Goal: Information Seeking & Learning: Learn about a topic

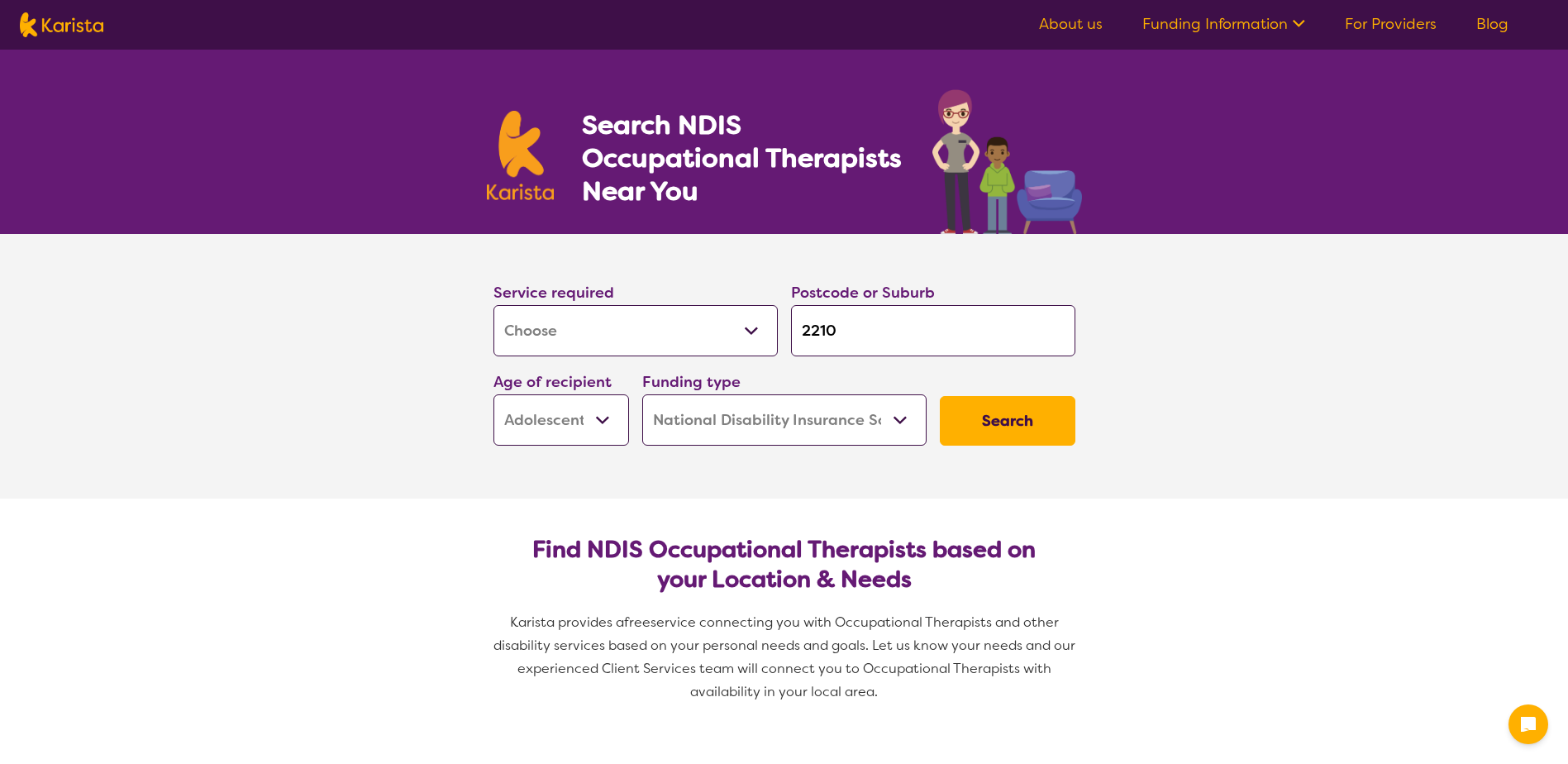
select select "[MEDICAL_DATA]"
select select "AS"
select select "NDIS"
select select "[MEDICAL_DATA]"
select select "AS"
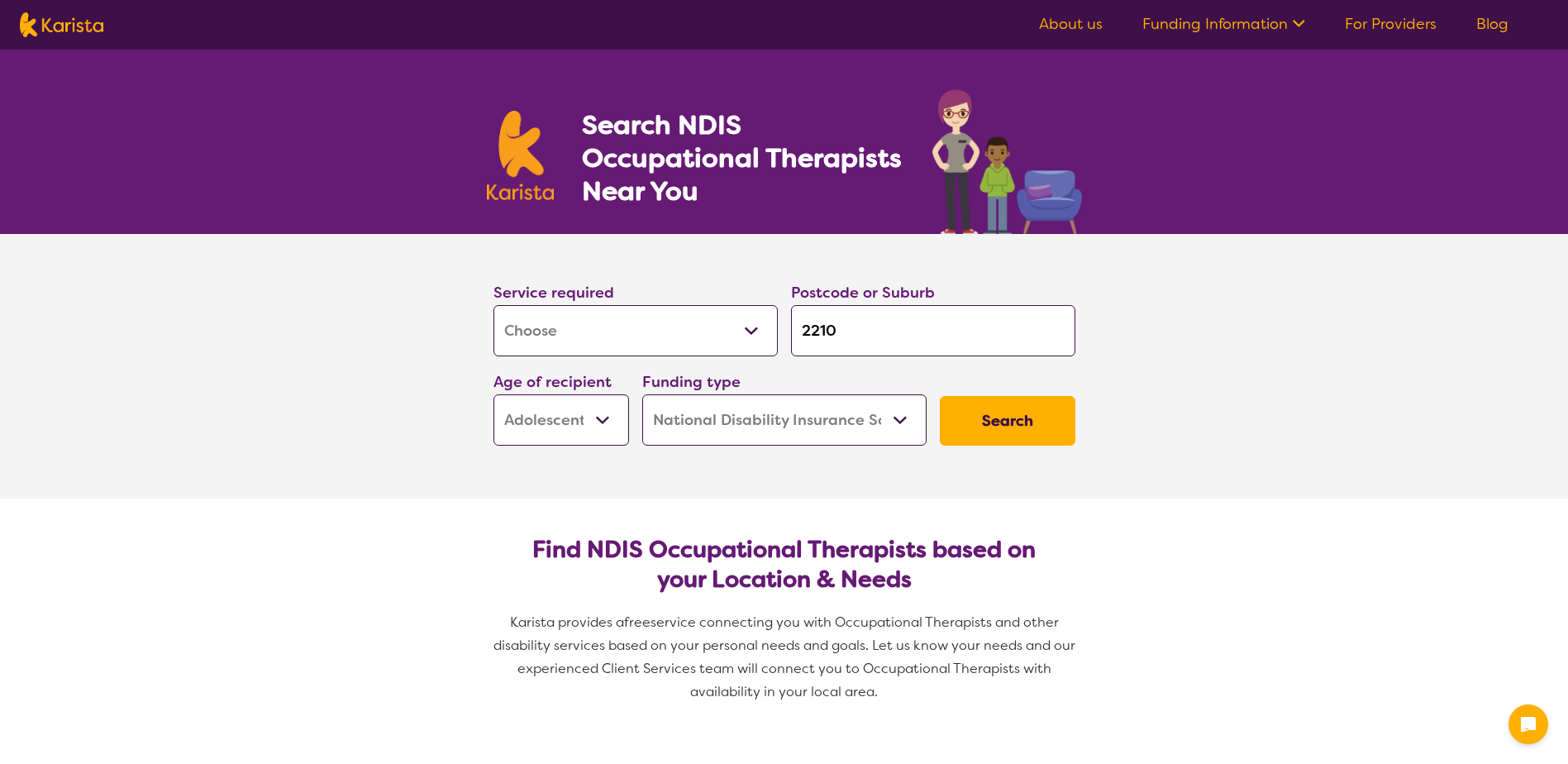
select select "NDIS"
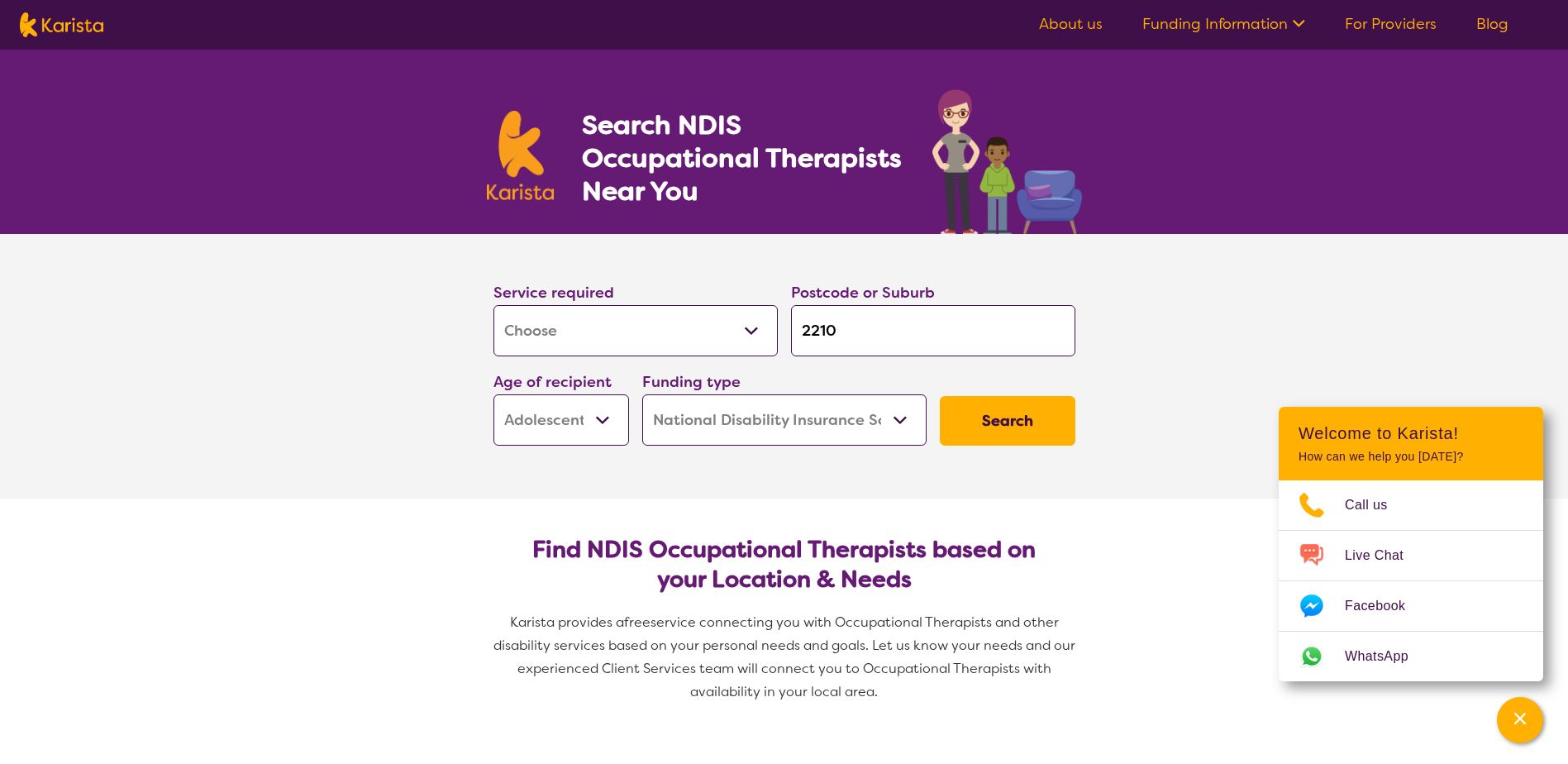
drag, startPoint x: 878, startPoint y: 335, endPoint x: 784, endPoint y: 340, distance: 94.1
click at [784, 340] on div "Postcode or Suburb 2210" at bounding box center [932, 318] width 298 height 89
type input "C"
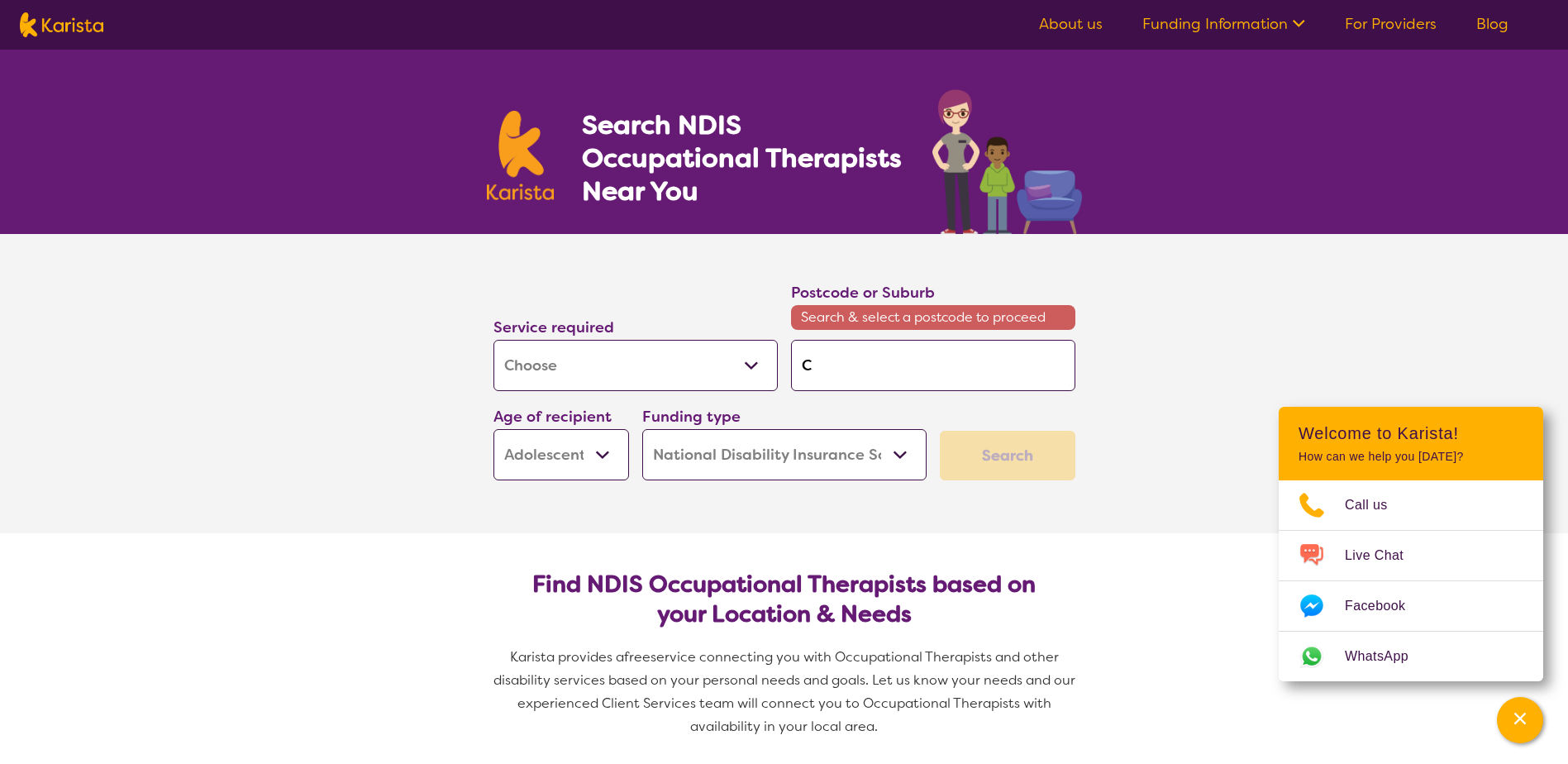
type input "Co"
type input "Cow"
type input "Cowr"
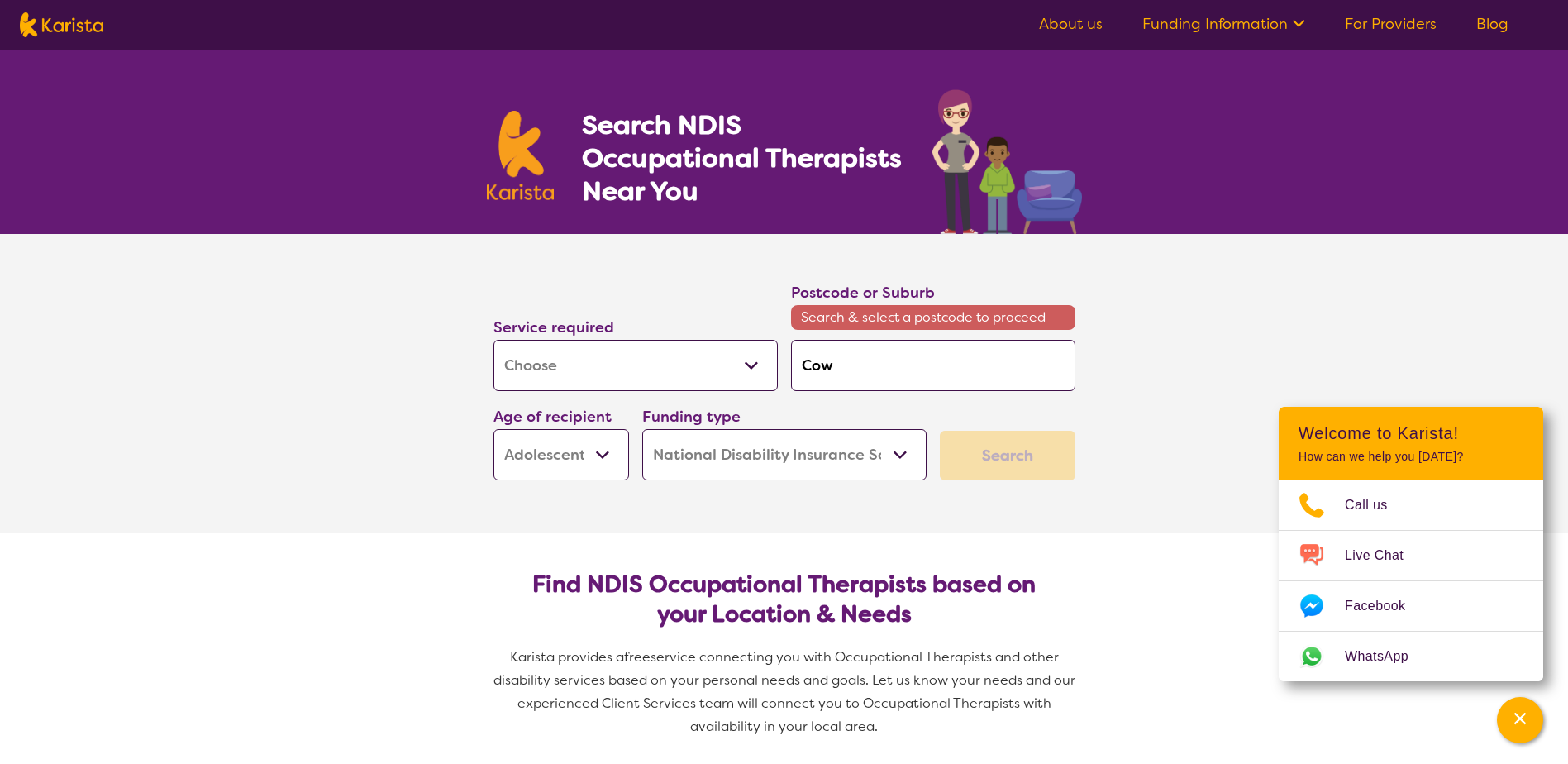
type input "Cowr"
type input "Cowra"
click at [837, 417] on em "Cowra" at bounding box center [823, 411] width 42 height 18
type input "2794"
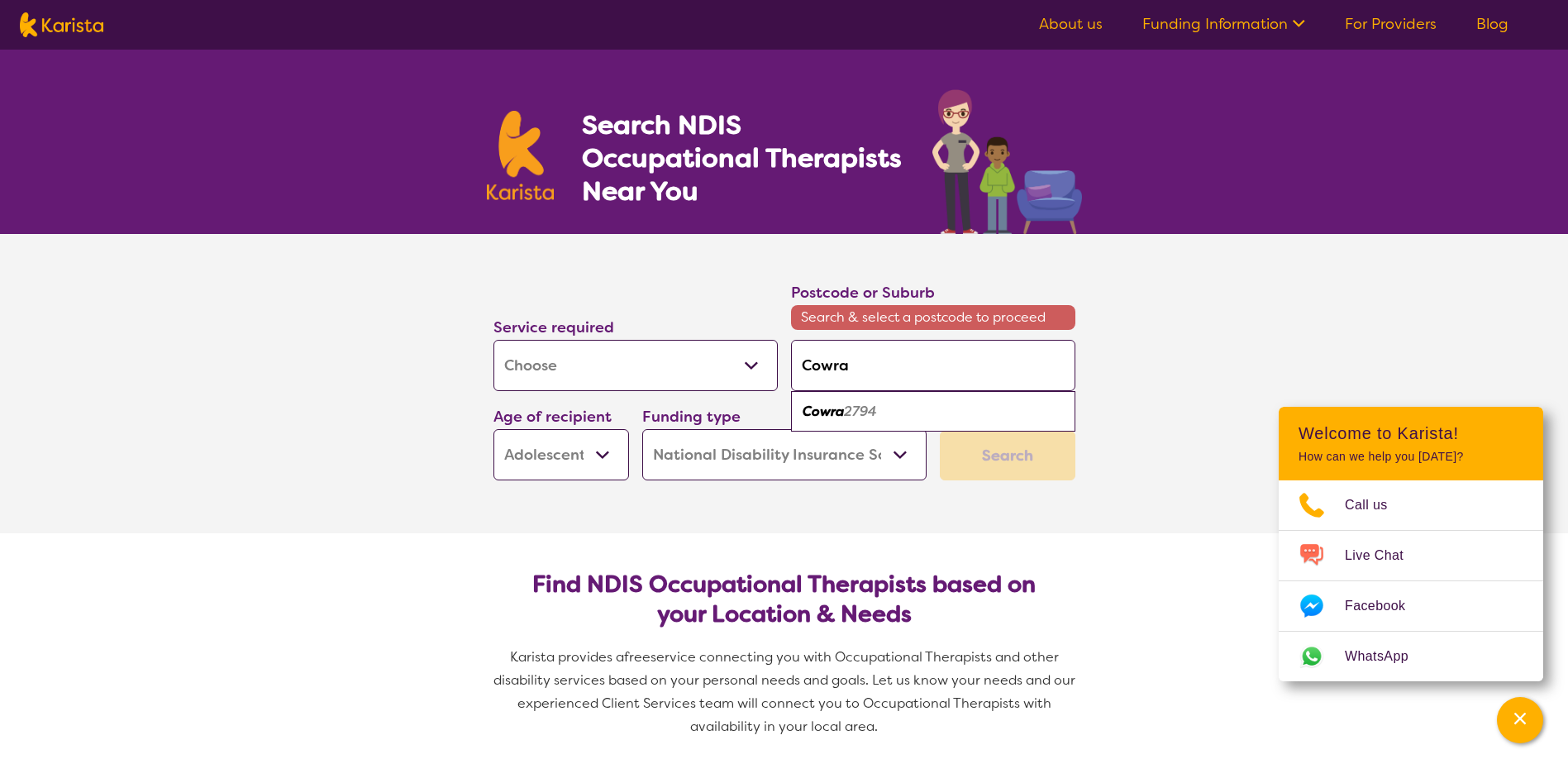
type input "2794"
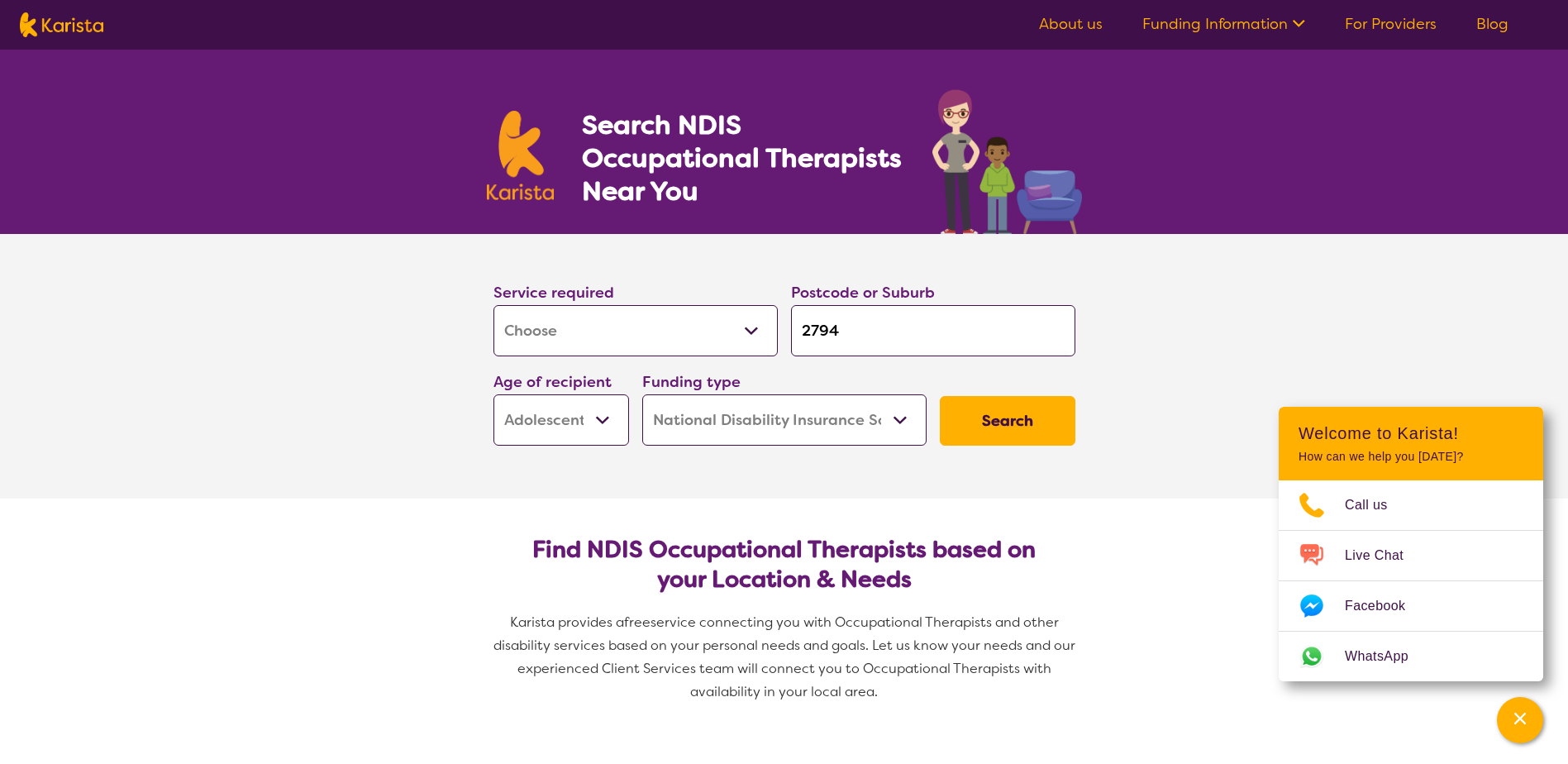
click at [610, 417] on select "Early Childhood - 0 to 9 Child - 10 to 11 Adolescent - 12 to 17 Adult - 18 to 6…" at bounding box center [561, 420] width 135 height 51
select select "AD"
click at [494, 395] on select "Early Childhood - 0 to 9 Child - 10 to 11 Adolescent - 12 to 17 Adult - 18 to 6…" at bounding box center [561, 420] width 135 height 51
select select "AD"
click at [903, 417] on select "Home Care Package (HCP) National Disability Insurance Scheme (NDIS) I don't know" at bounding box center [784, 420] width 284 height 51
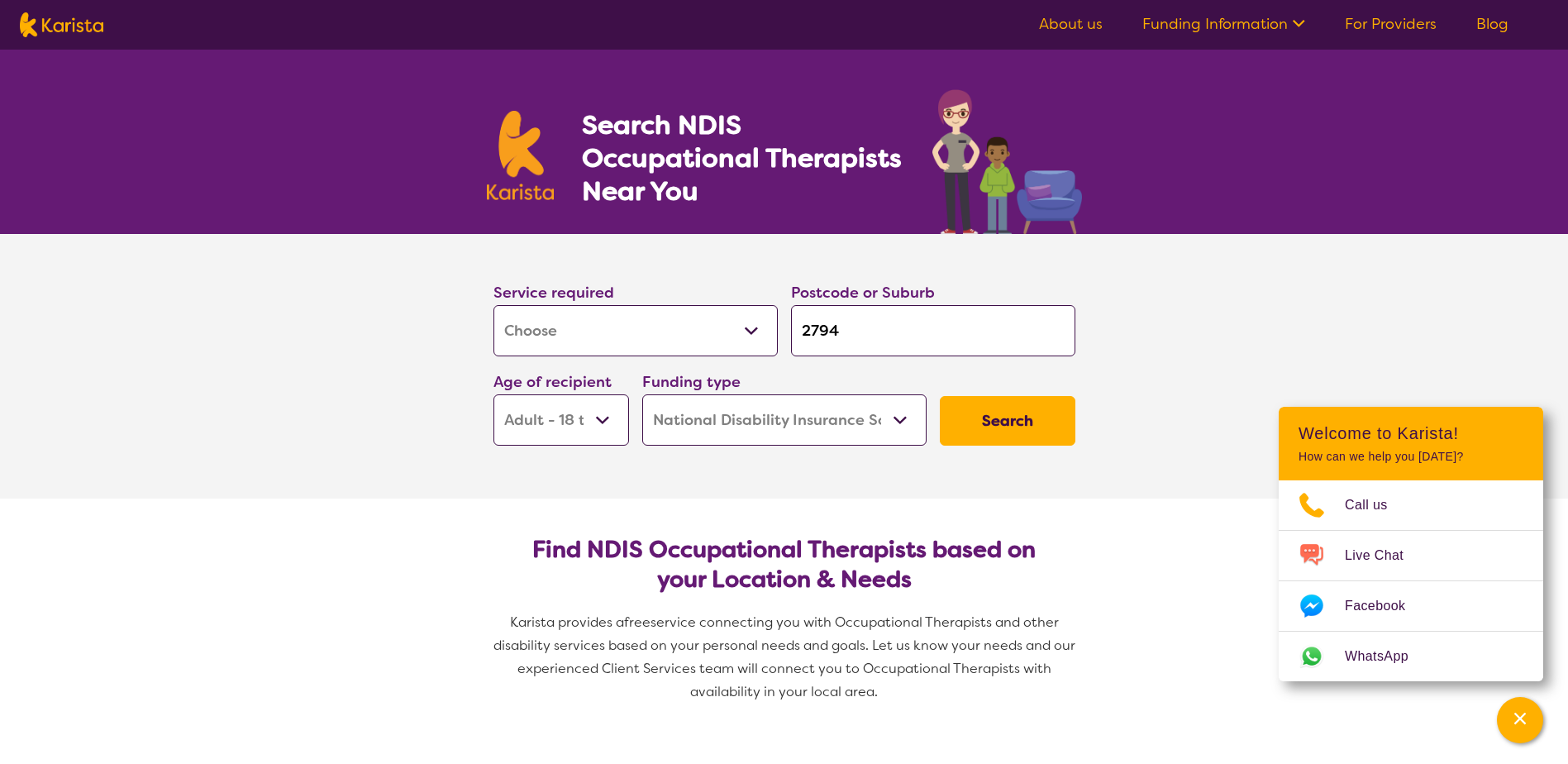
click at [642, 395] on select "Home Care Package (HCP) National Disability Insurance Scheme (NDIS) I don't know" at bounding box center [784, 420] width 284 height 51
click at [991, 425] on button "Search" at bounding box center [1008, 421] width 135 height 49
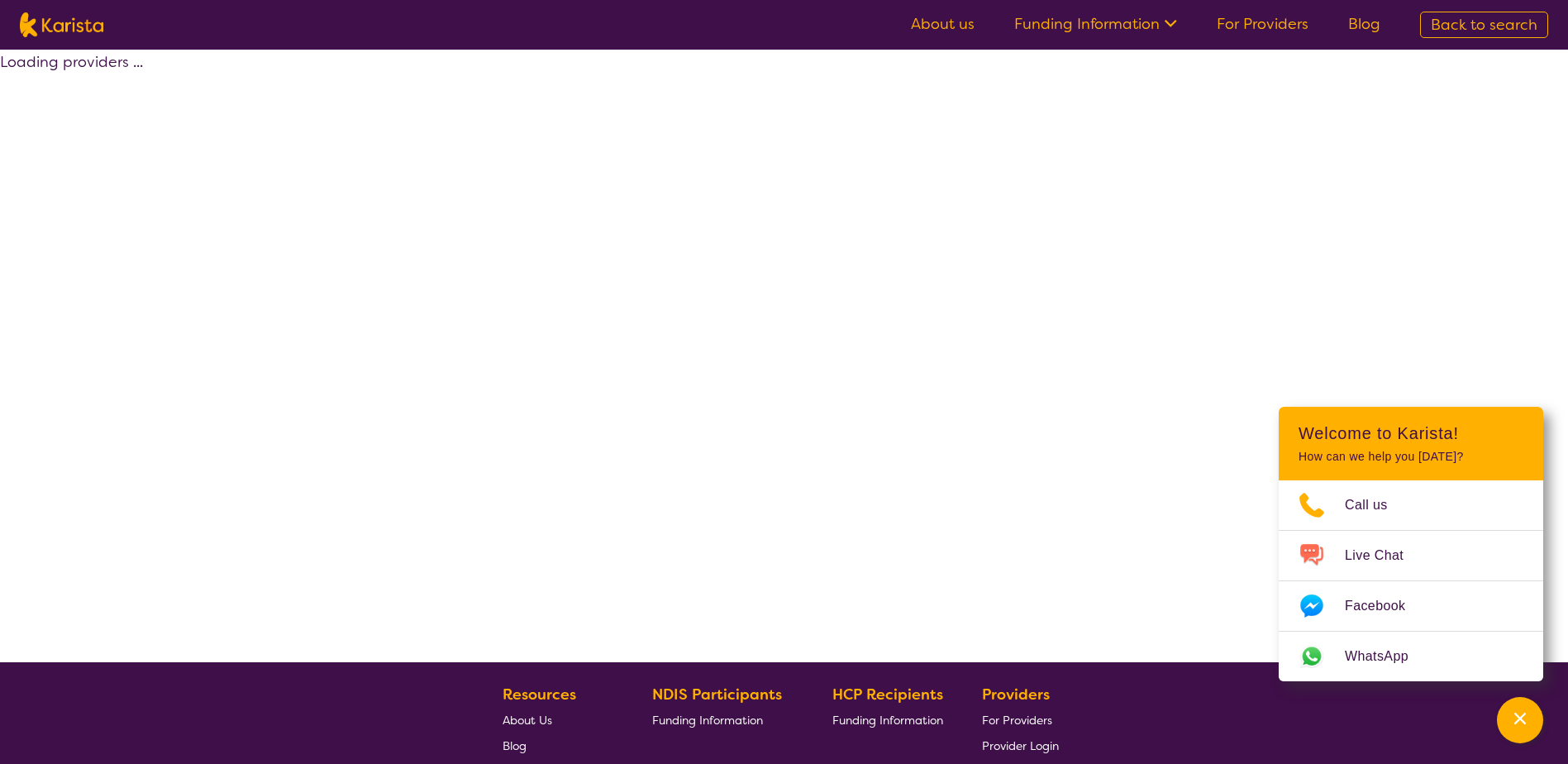
select select "by_score"
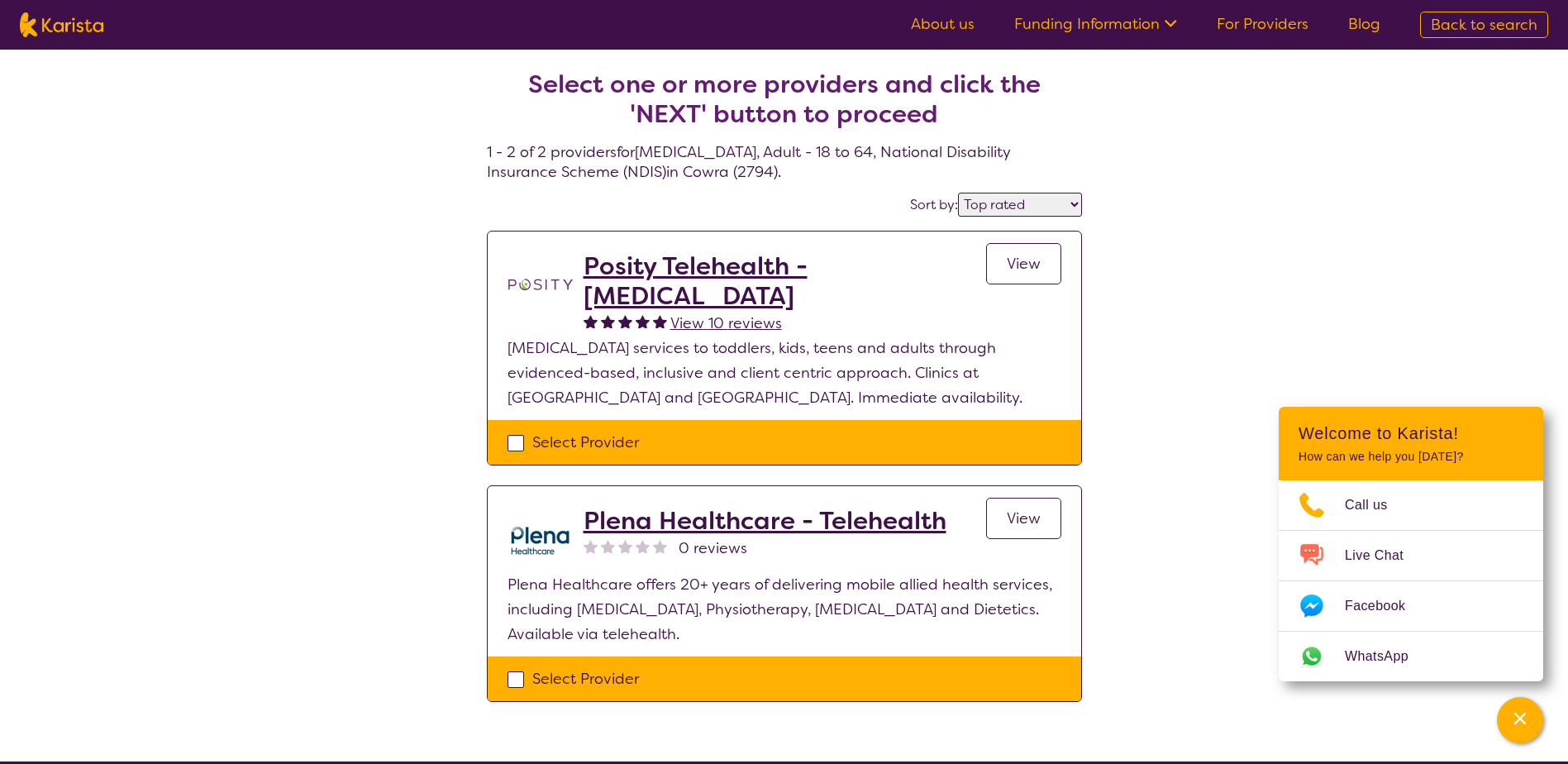
select select "[MEDICAL_DATA]"
select select "AD"
select select "NDIS"
select select "[MEDICAL_DATA]"
select select "AD"
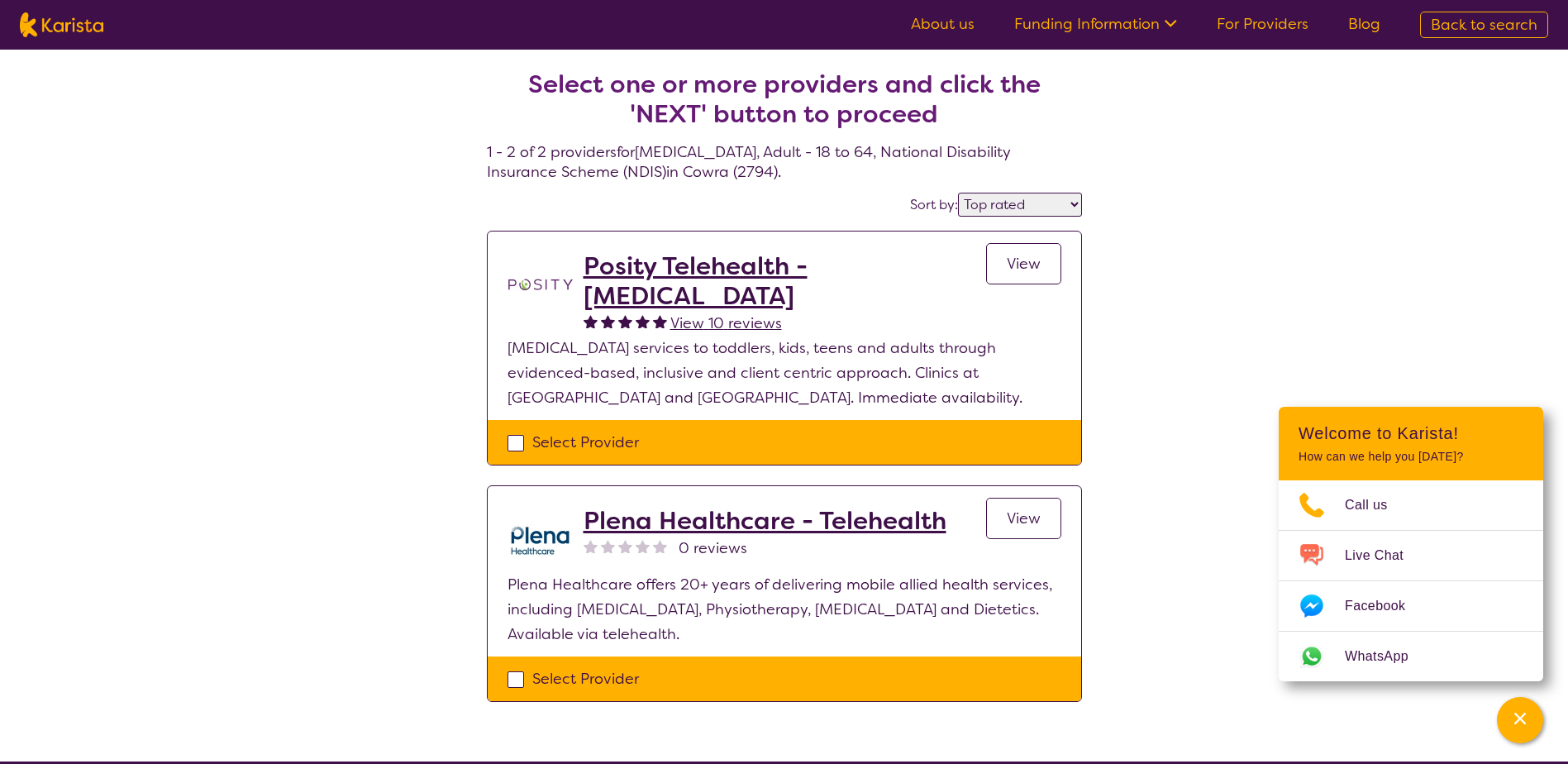
select select "NDIS"
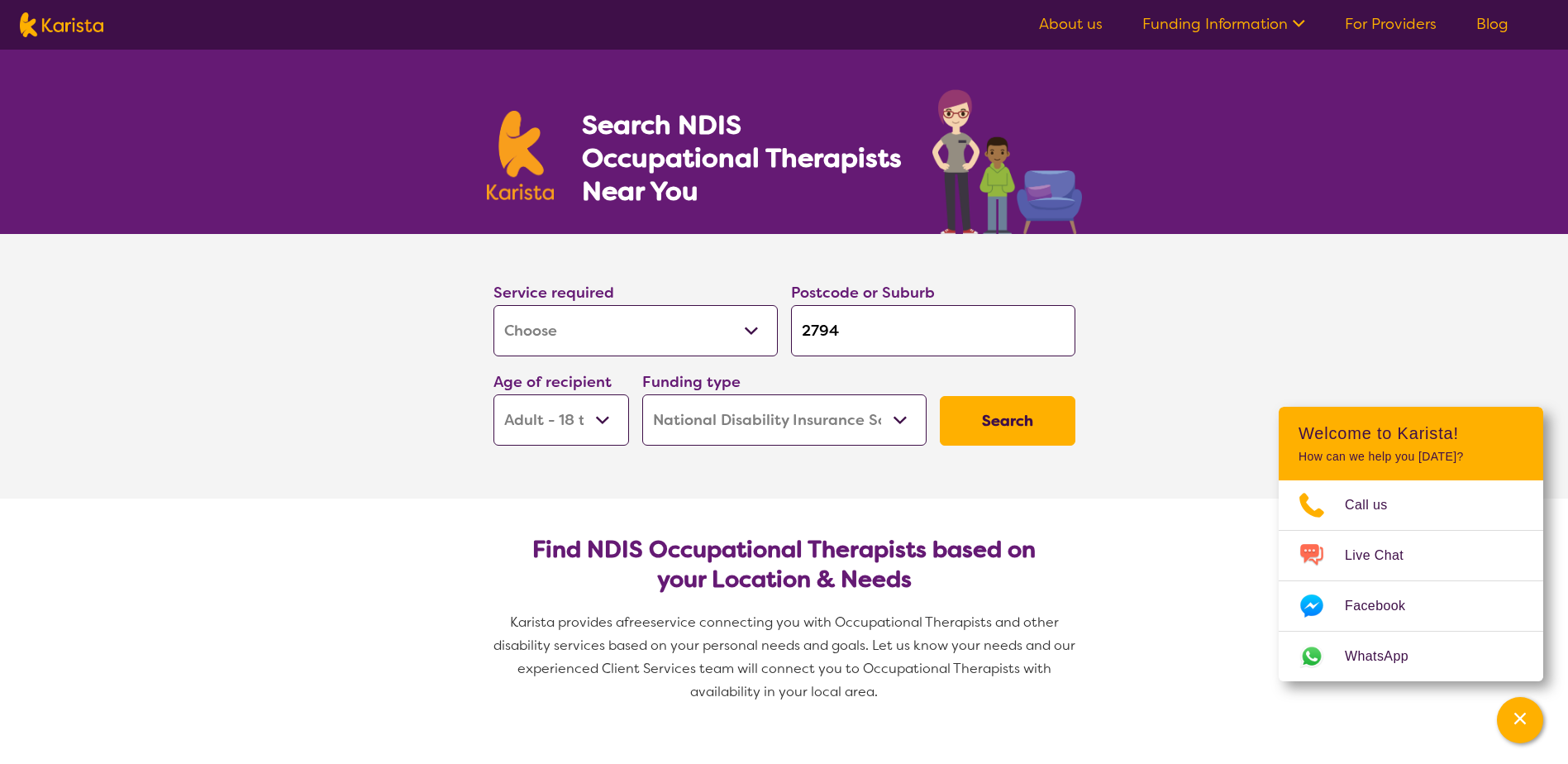
click at [854, 330] on input "2794" at bounding box center [932, 330] width 284 height 51
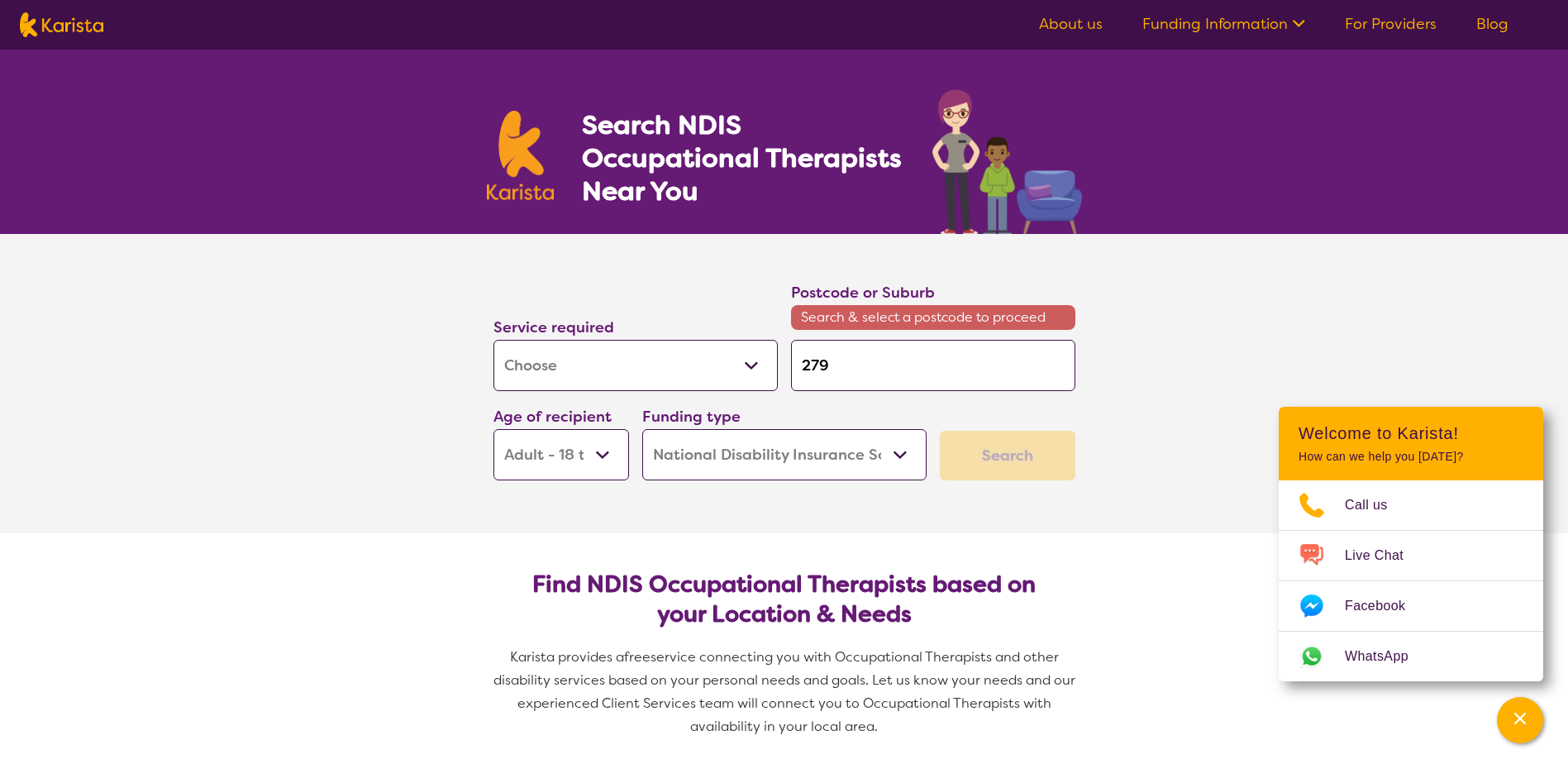
type input "279"
type input "27"
type input "2"
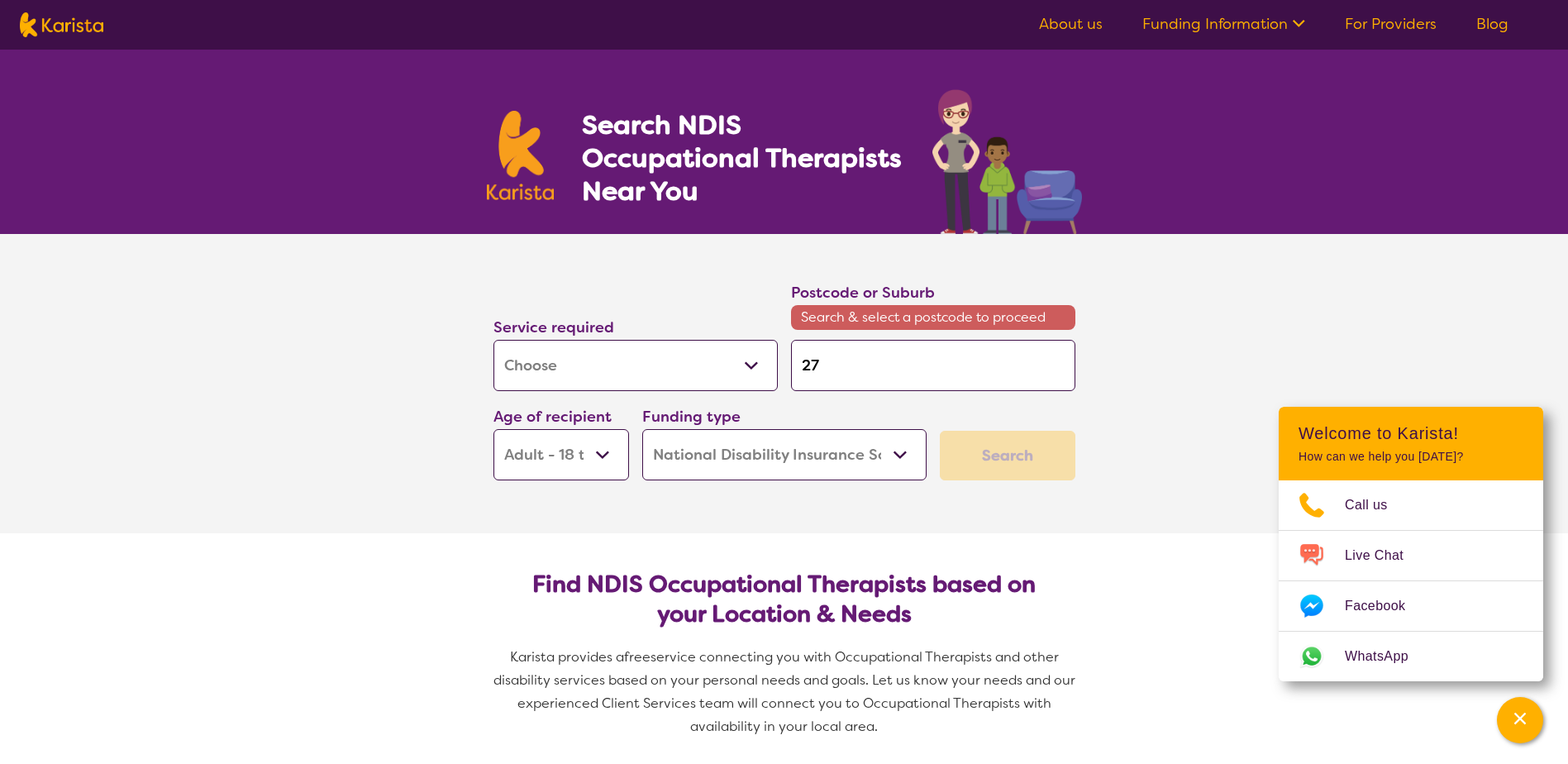
type input "2"
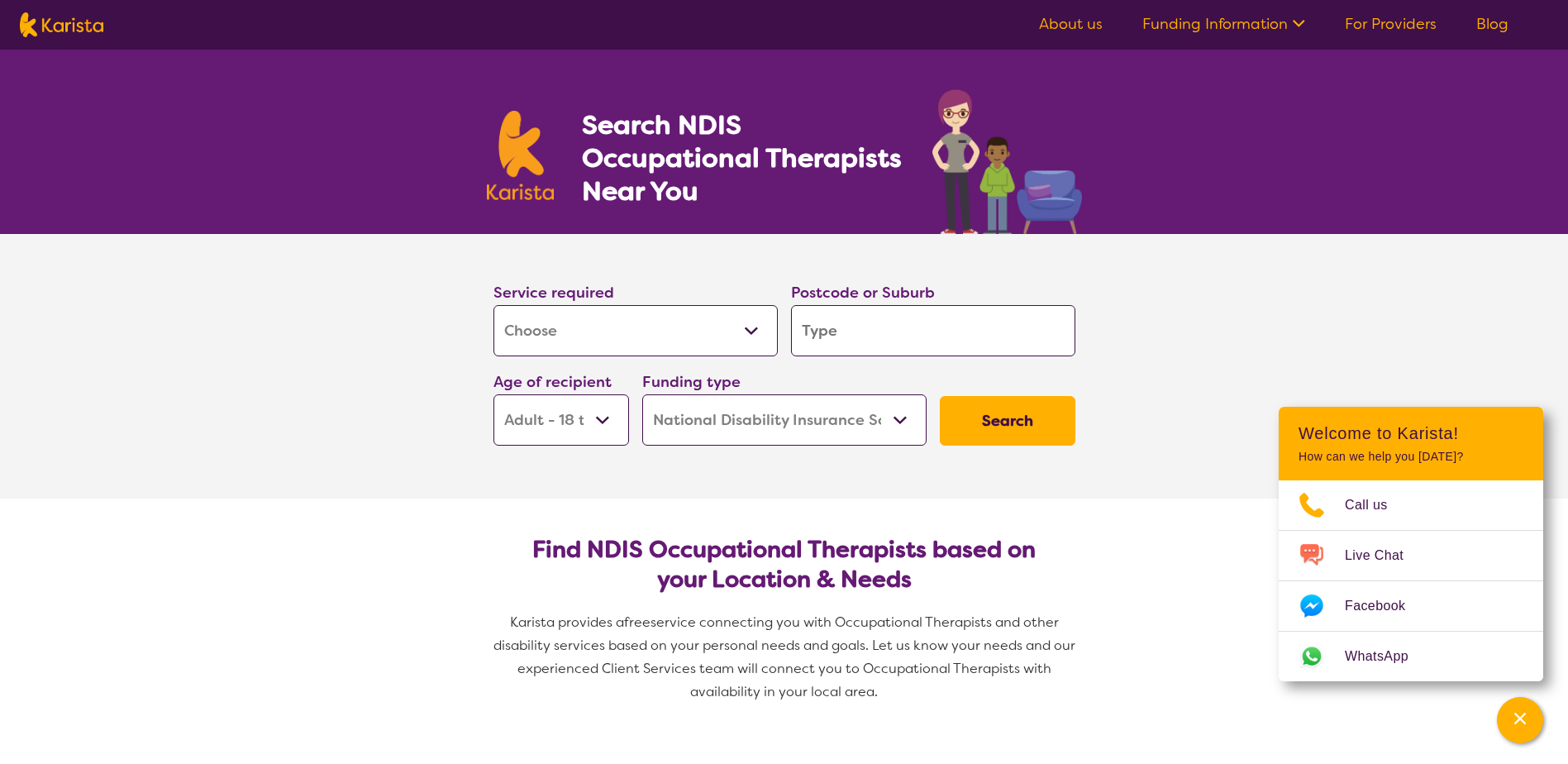
type input "B"
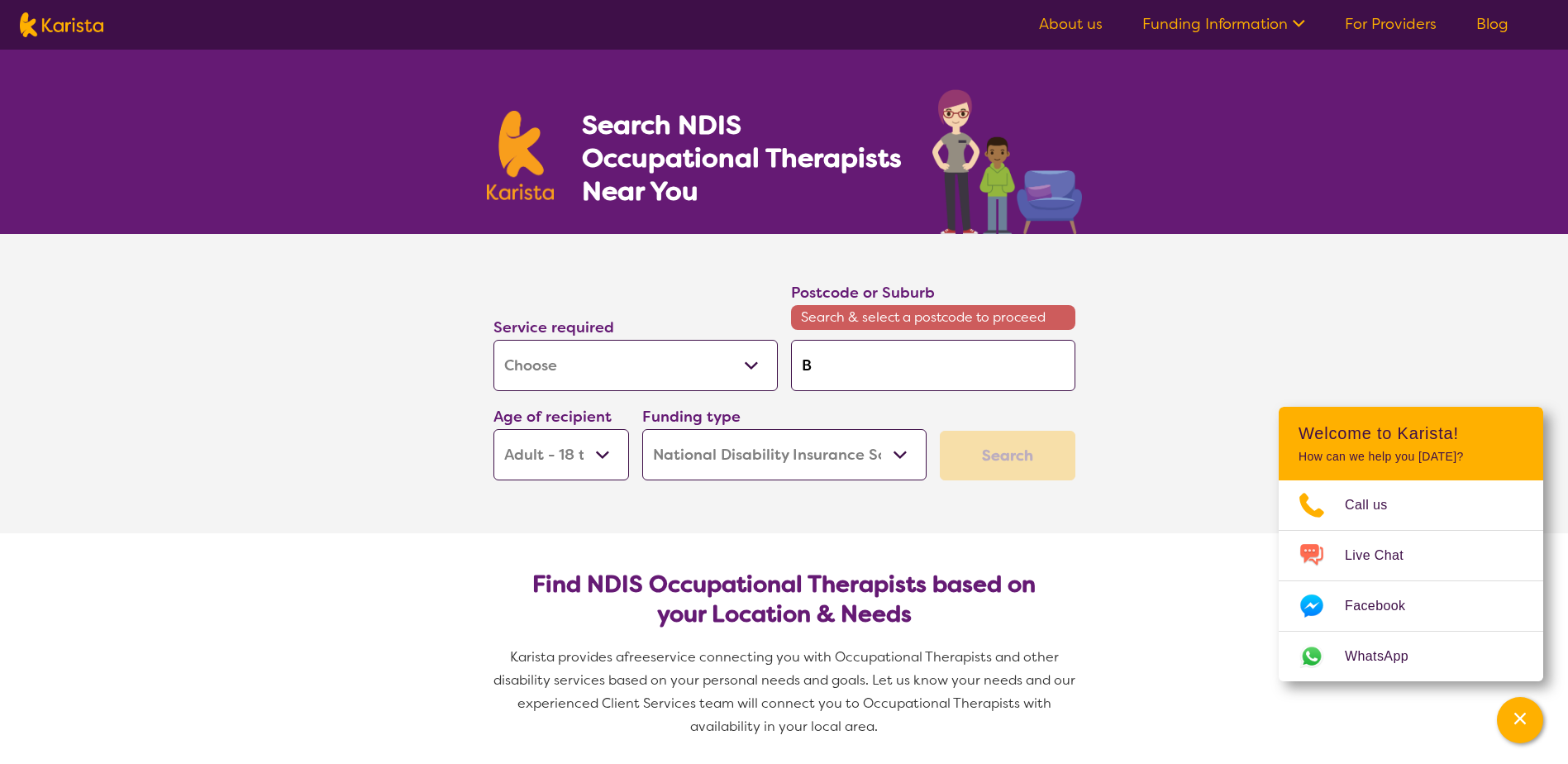
type input "Ba"
type input "Bat"
type input "Bath"
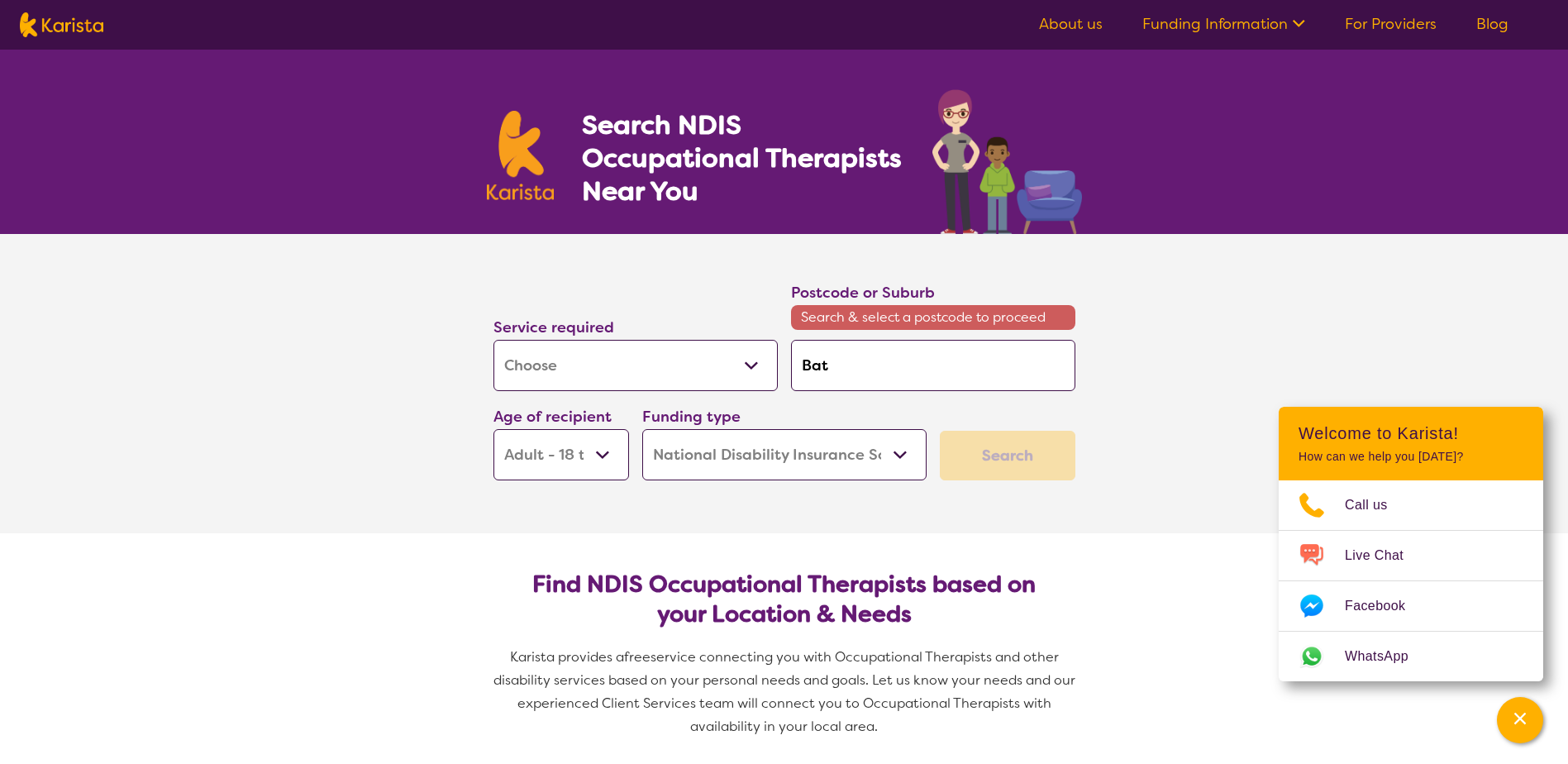
type input "Bath"
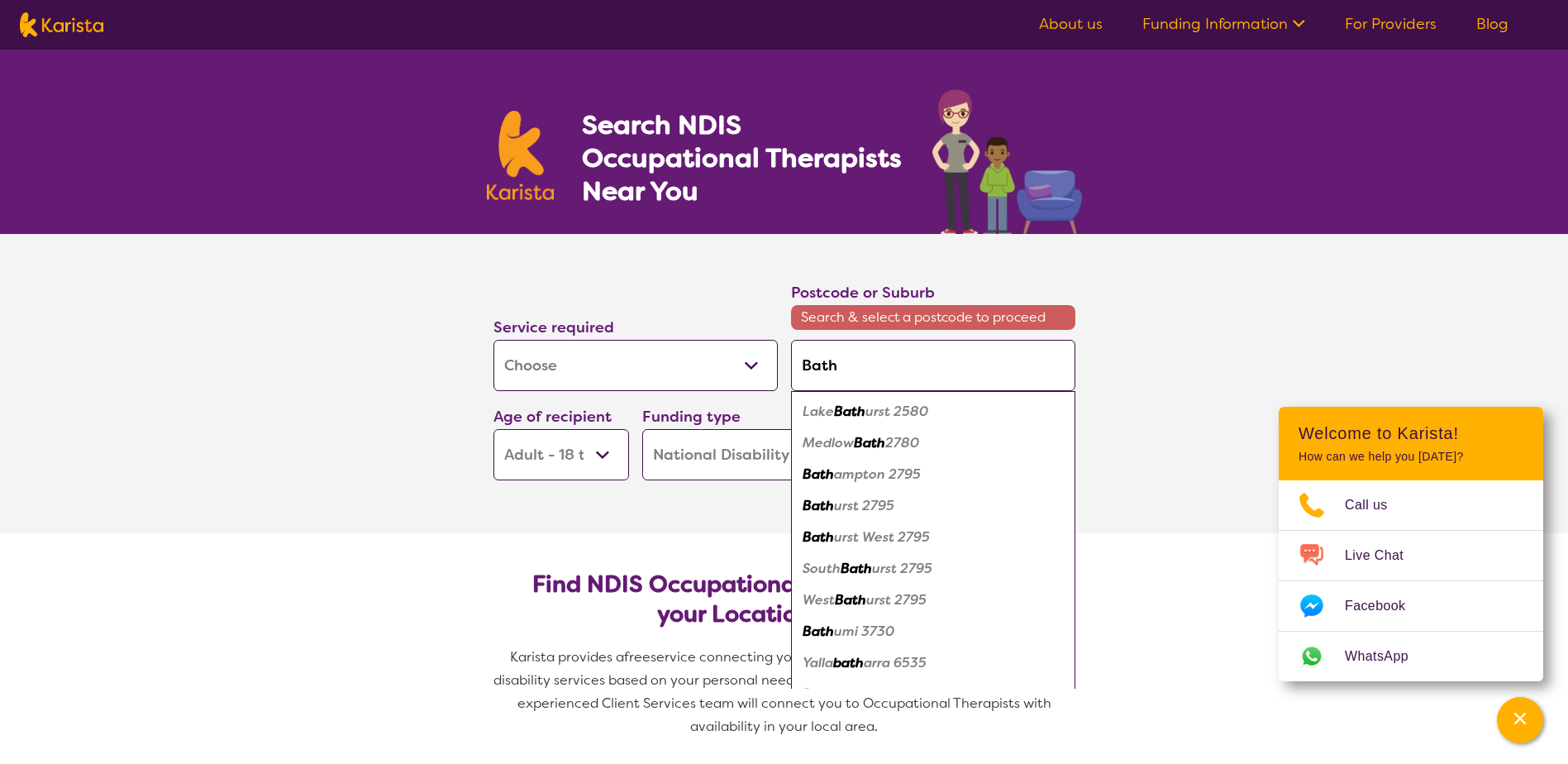
type input "Bathh"
type input "Bathhu"
type input "Bathhur"
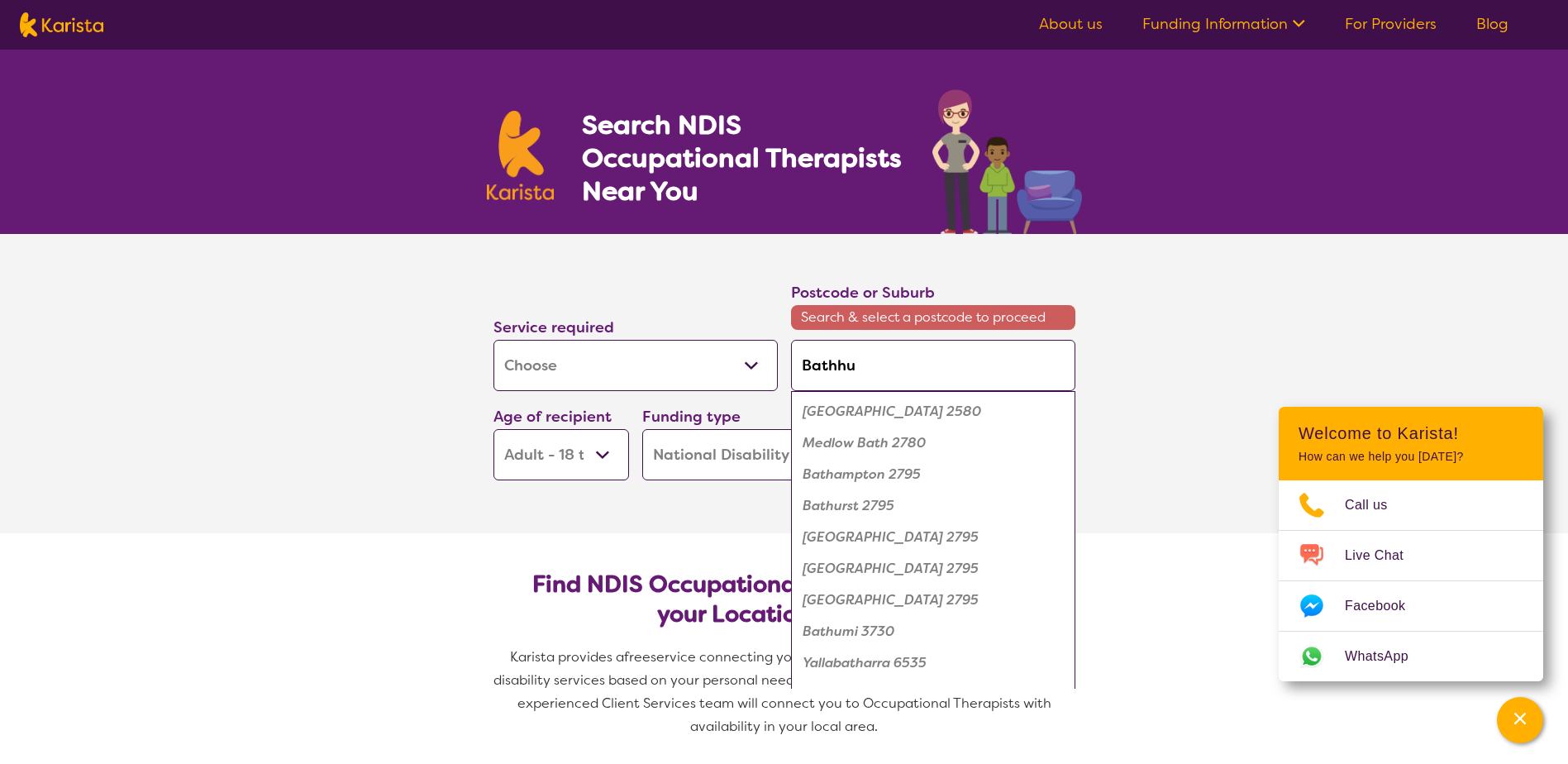
type input "Bathhur"
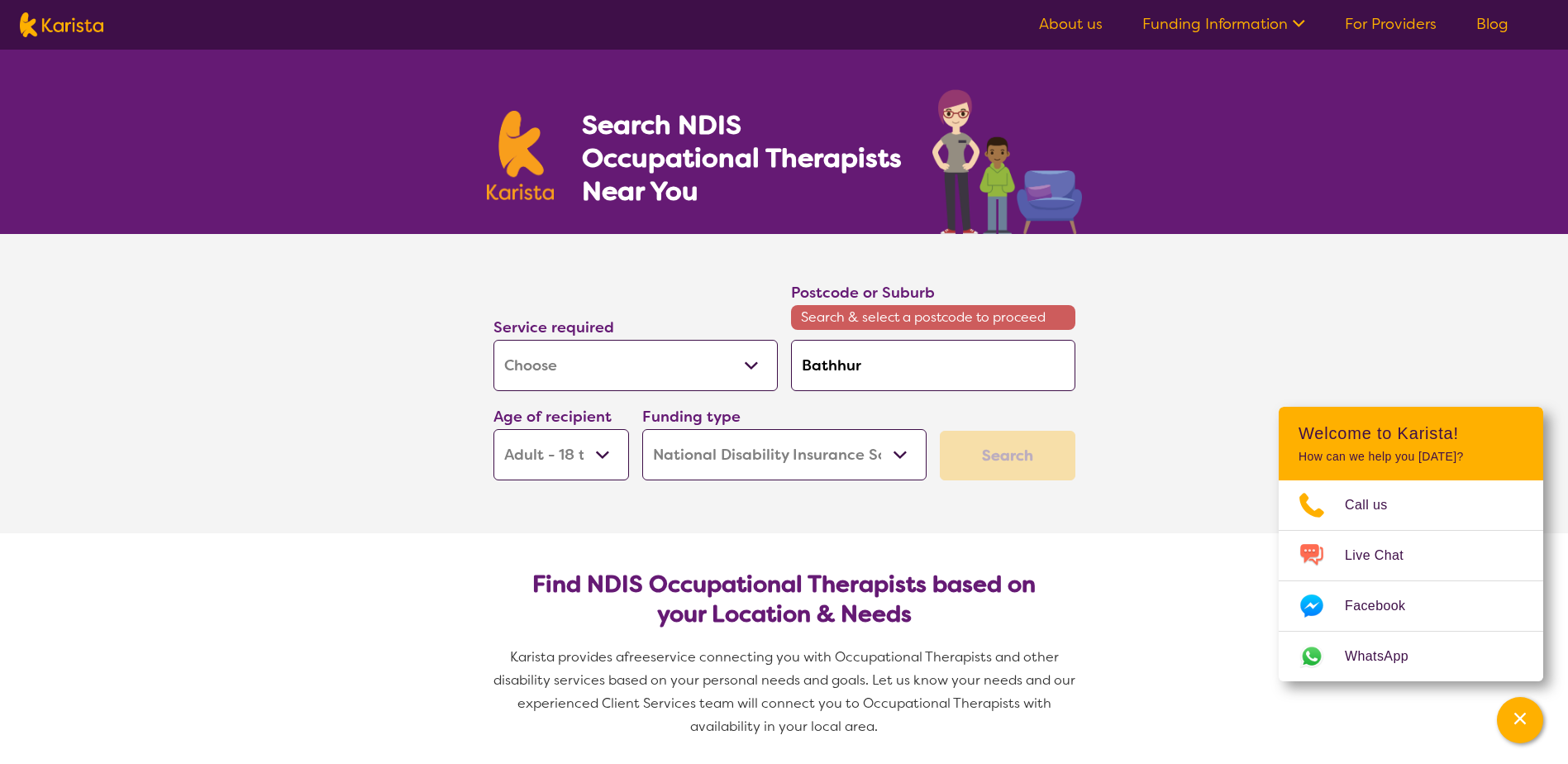
type input "Bathhurs"
type input "Bathhurst"
type input "Bathhurs"
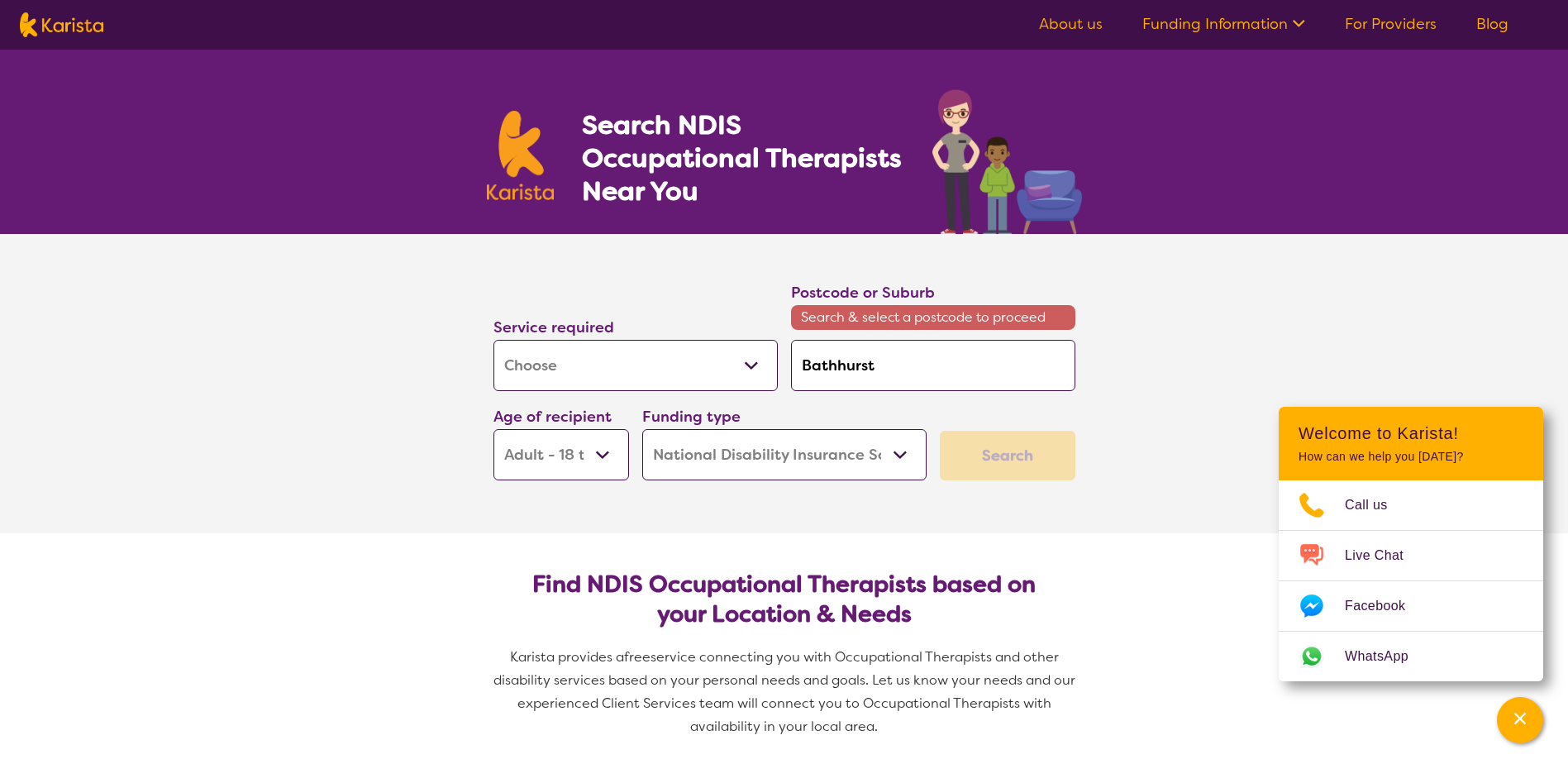
type input "Bathhurs"
type input "Bathhur"
type input "Bathhu"
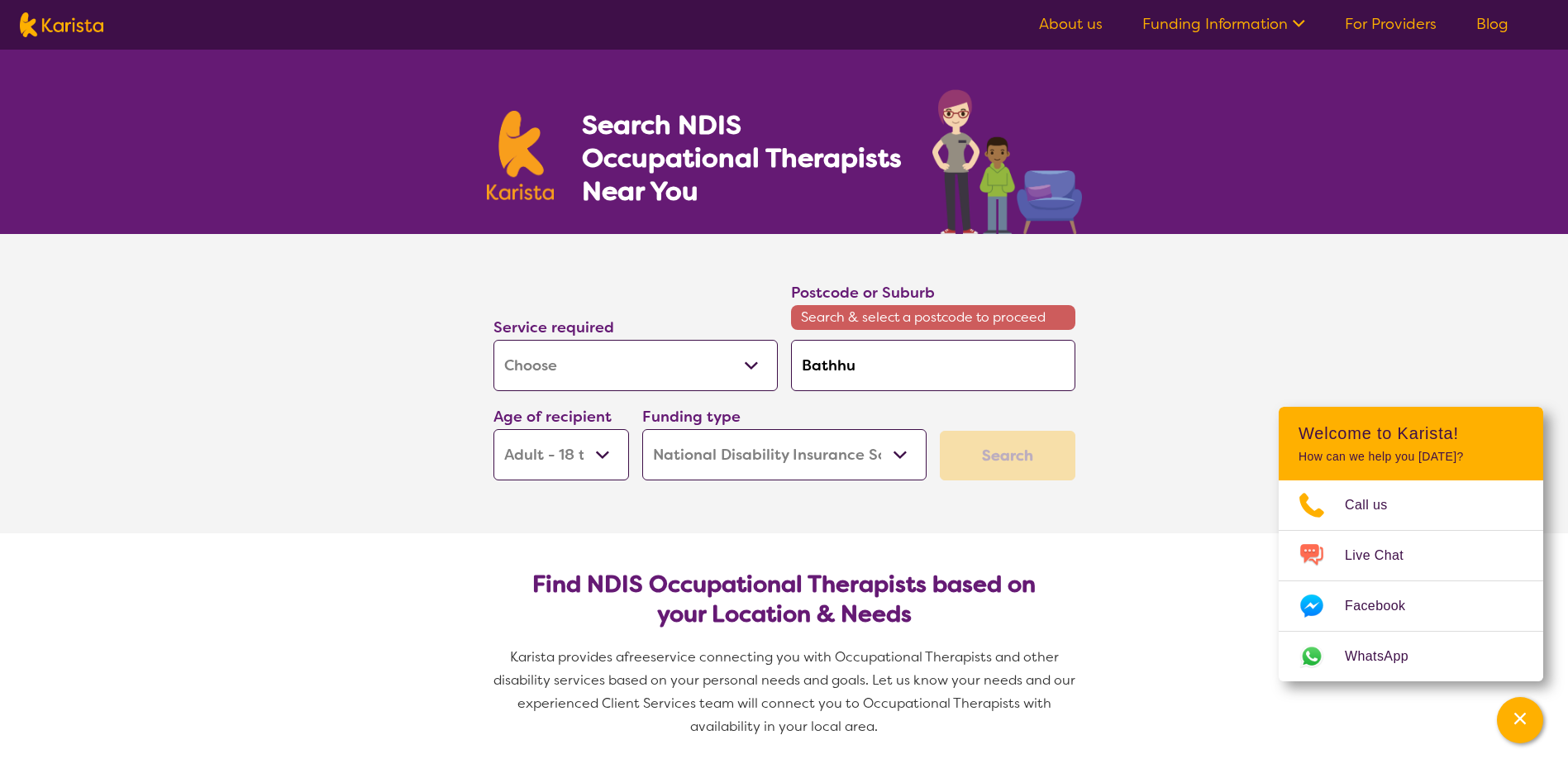
type input "Bathh"
type input "Bath"
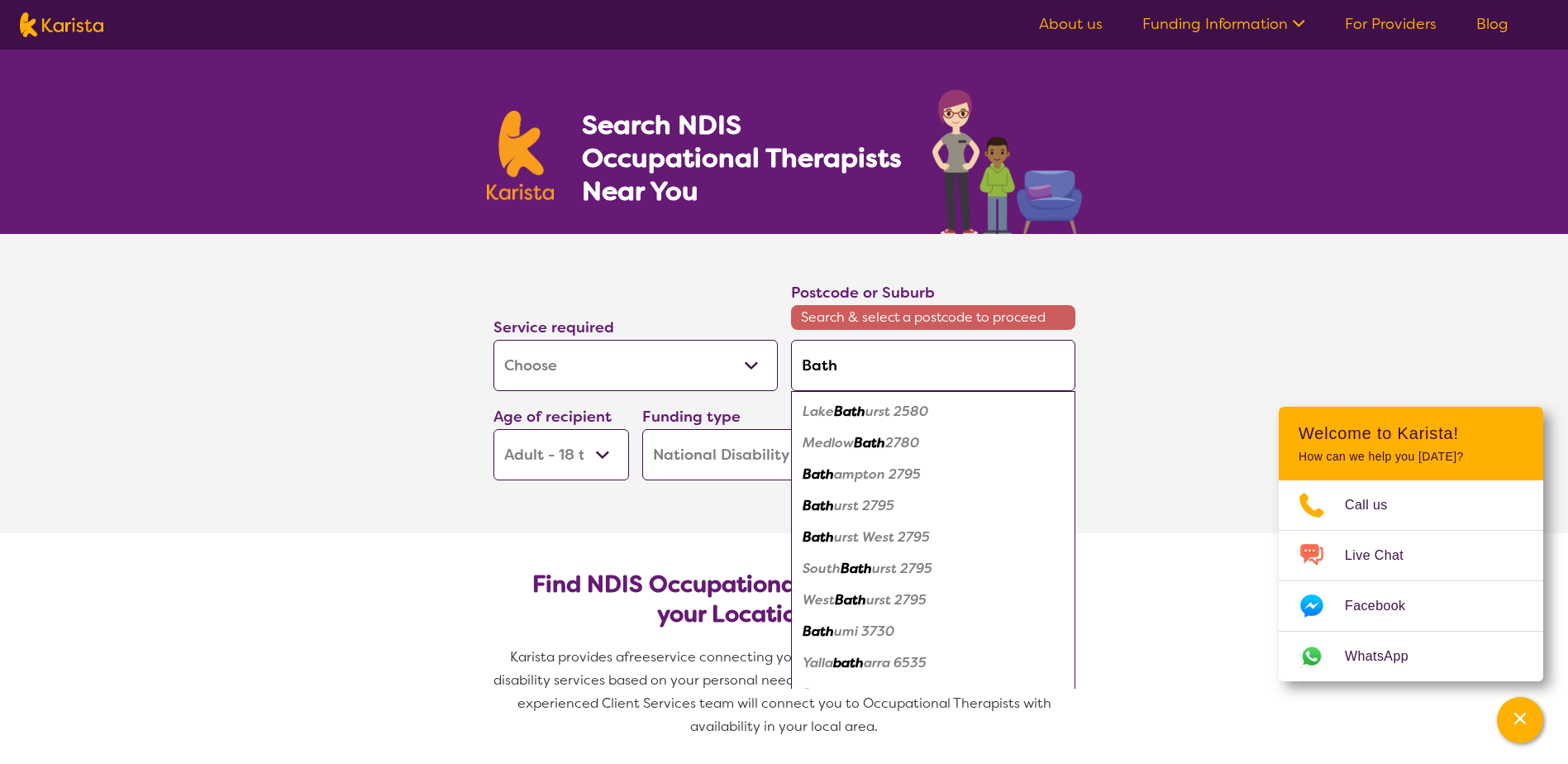
click at [846, 503] on em "urst 2795" at bounding box center [864, 505] width 60 height 18
type input "2795"
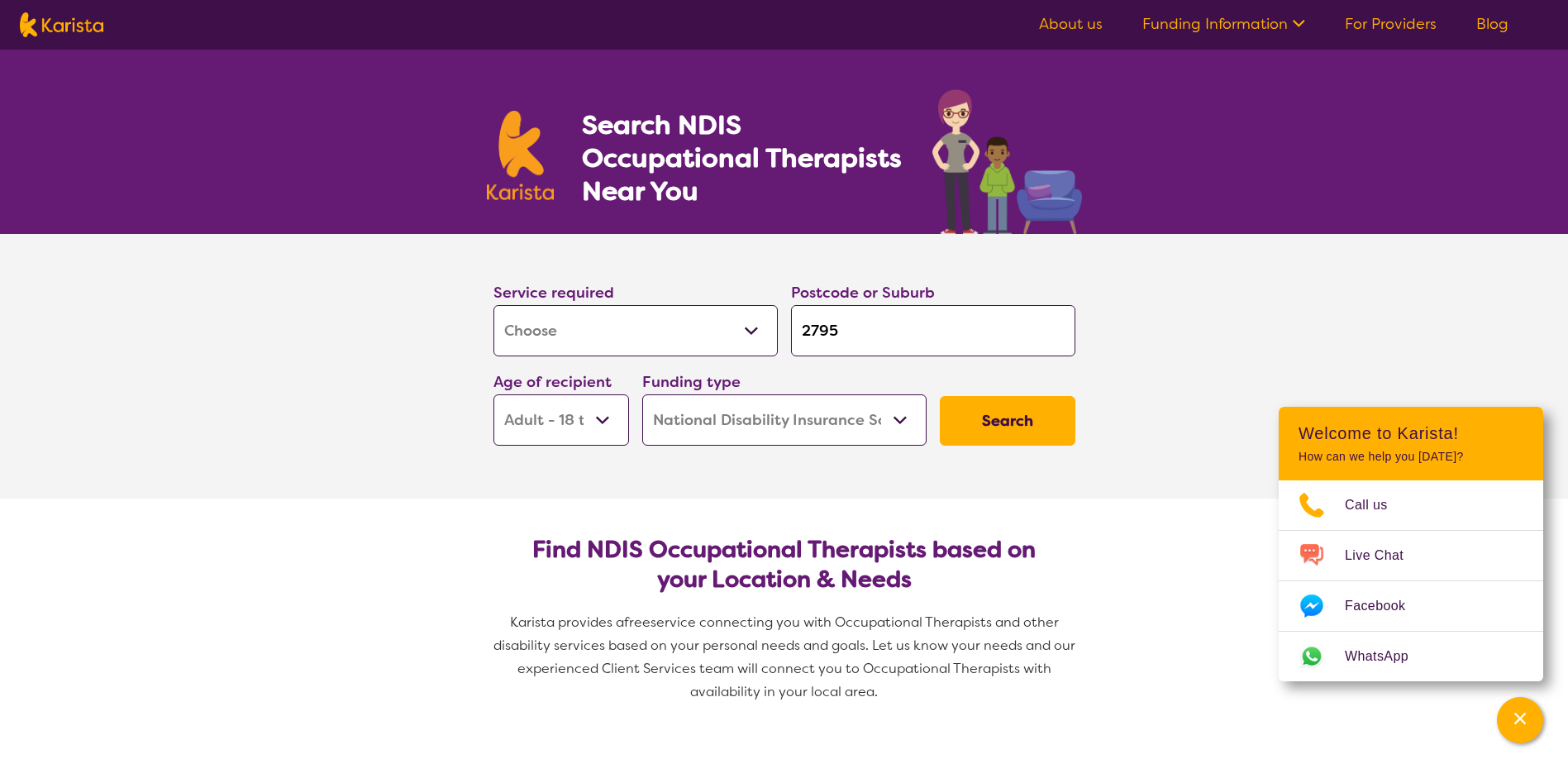
click at [986, 430] on button "Search" at bounding box center [1008, 421] width 135 height 49
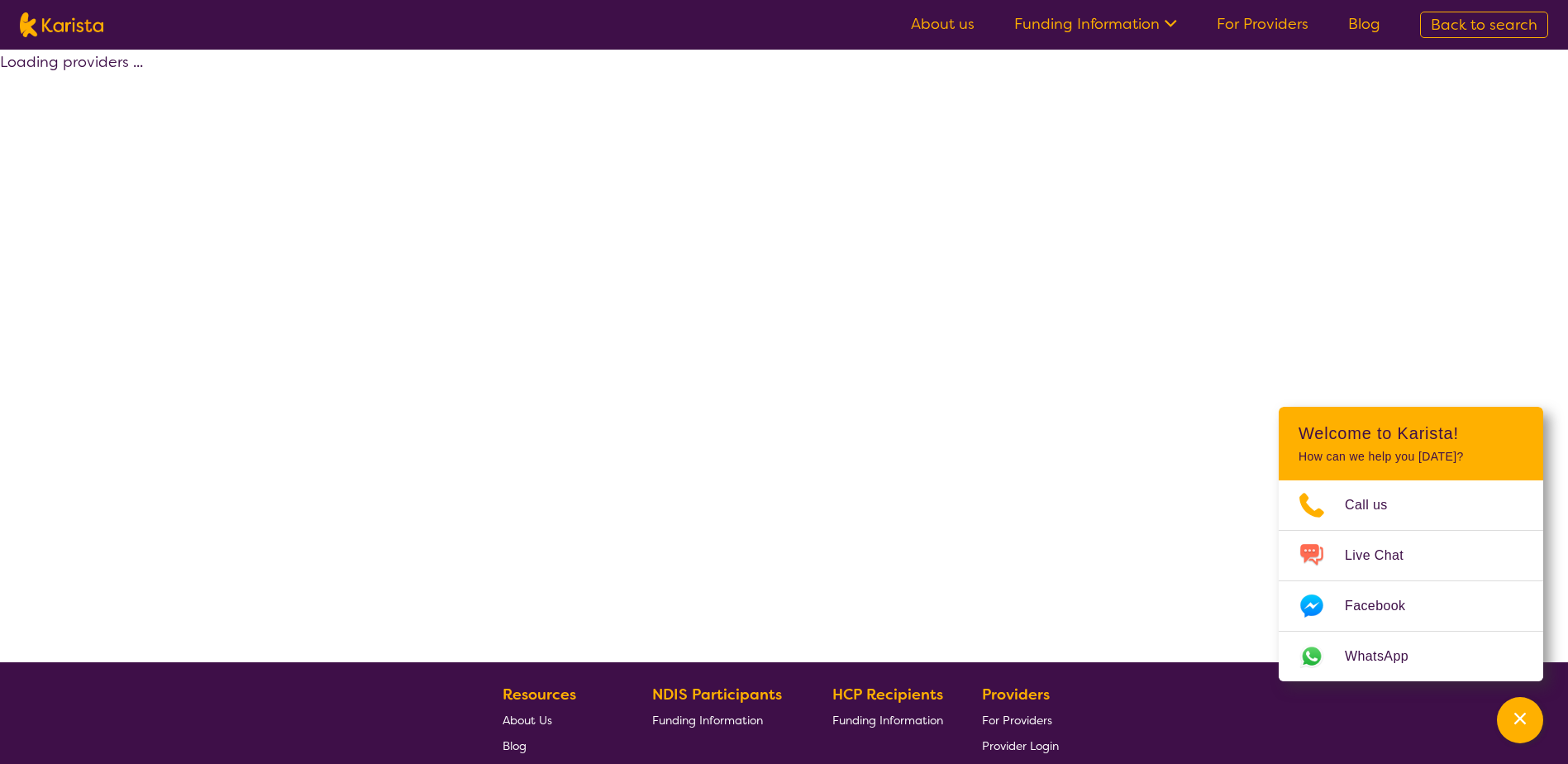
select select "by_score"
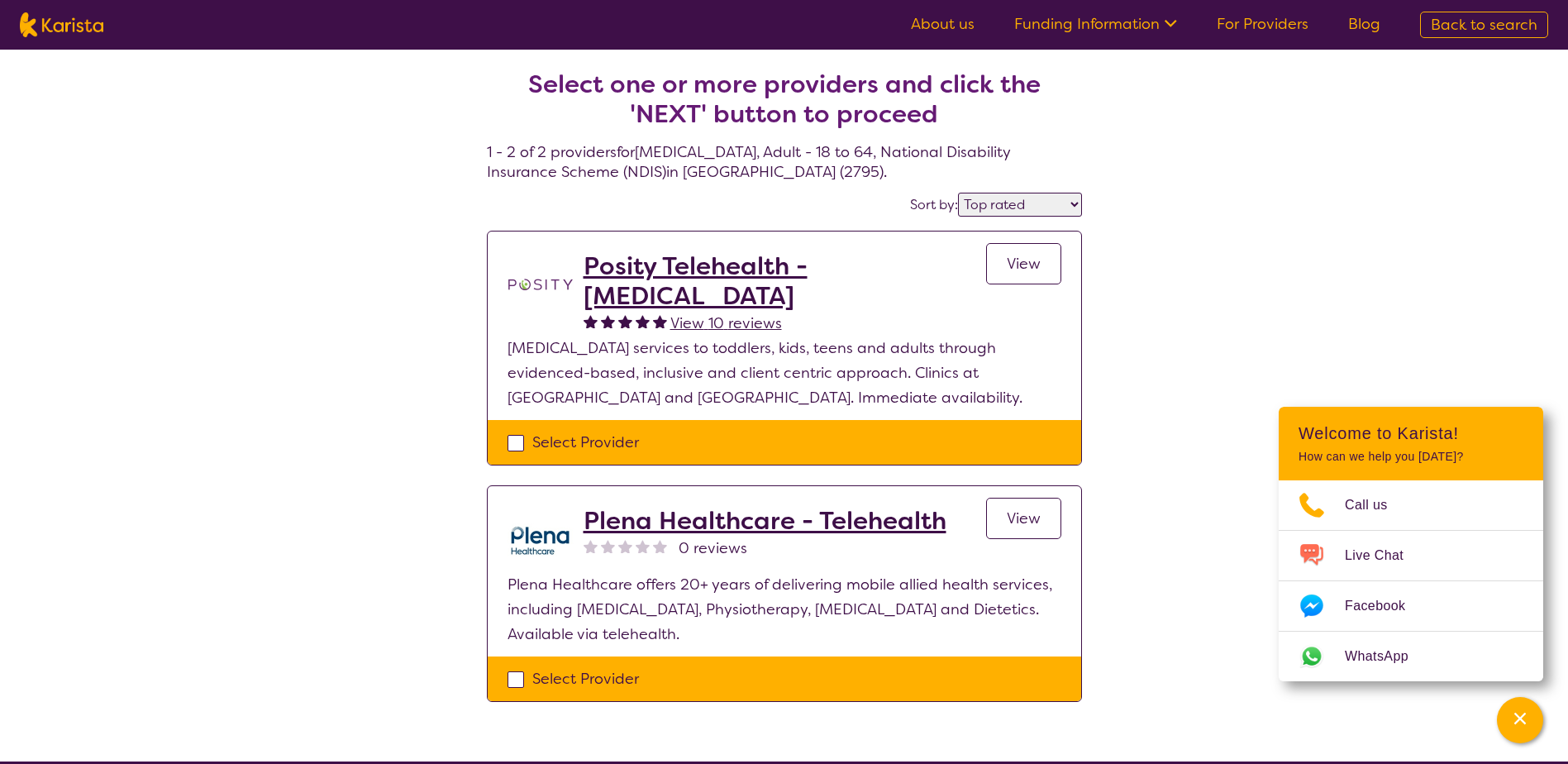
select select "[MEDICAL_DATA]"
select select "AD"
select select "NDIS"
select select "[MEDICAL_DATA]"
select select "AD"
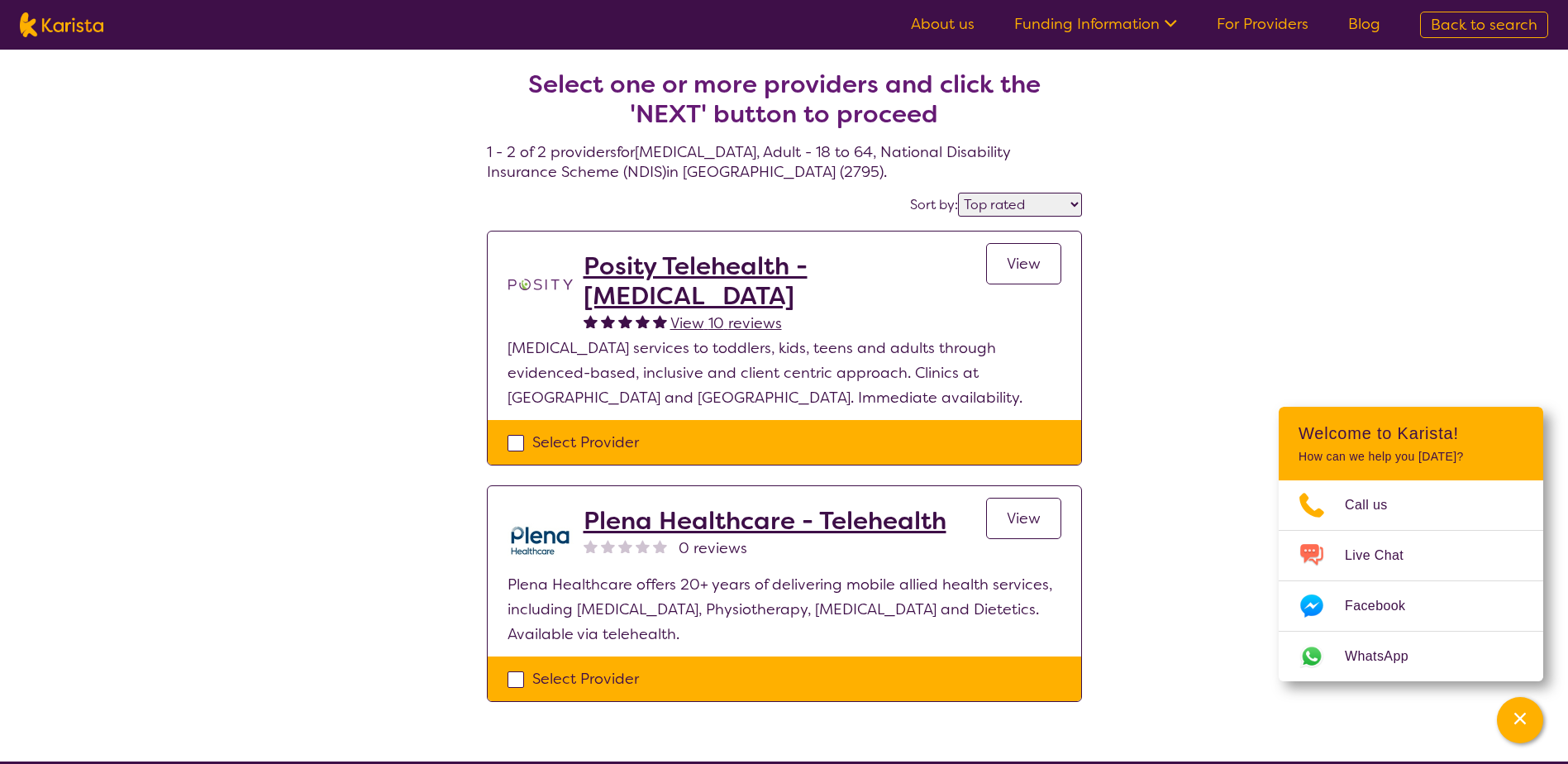
select select "NDIS"
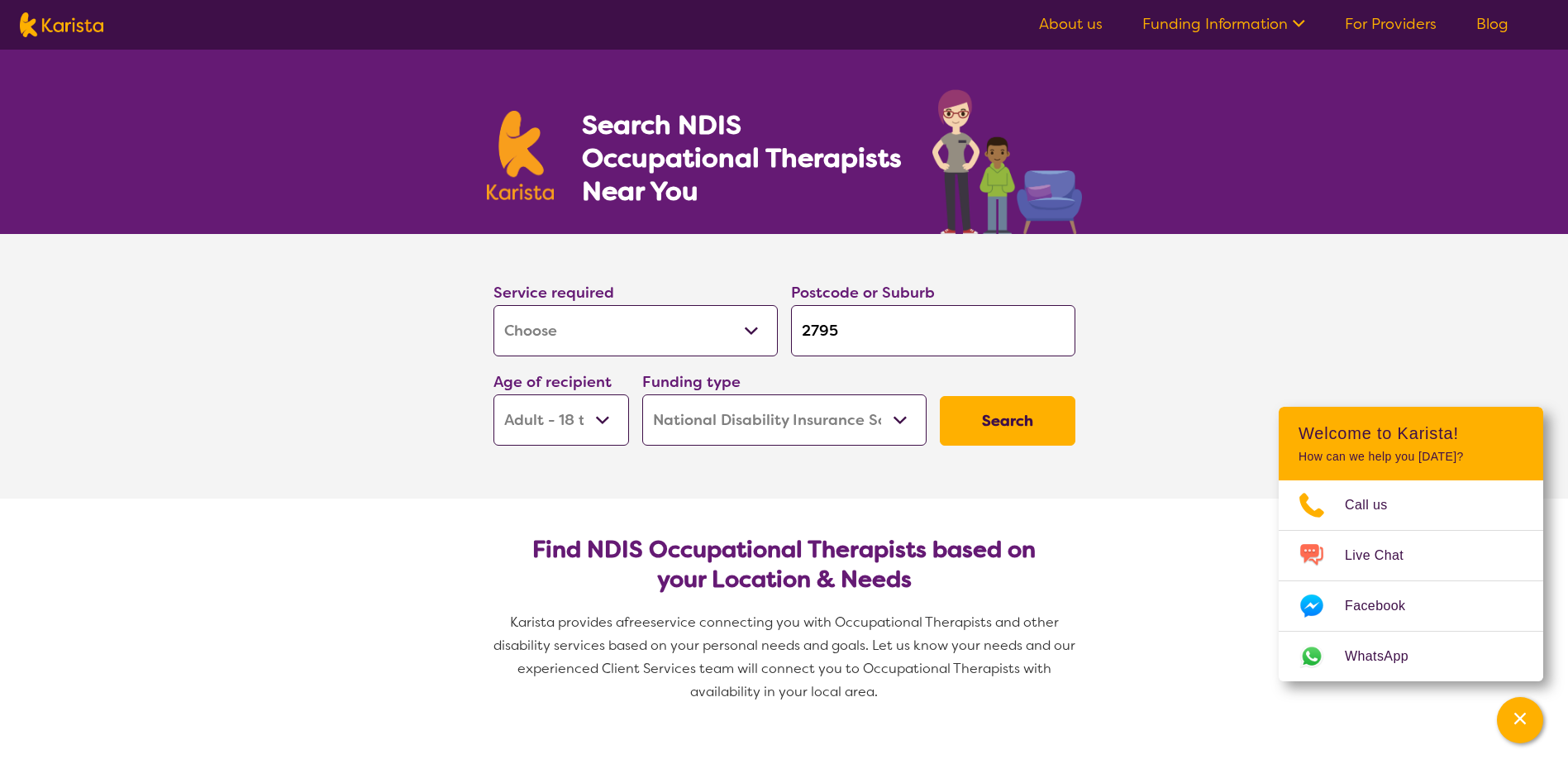
click at [866, 337] on input "2795" at bounding box center [932, 330] width 284 height 51
type input "279"
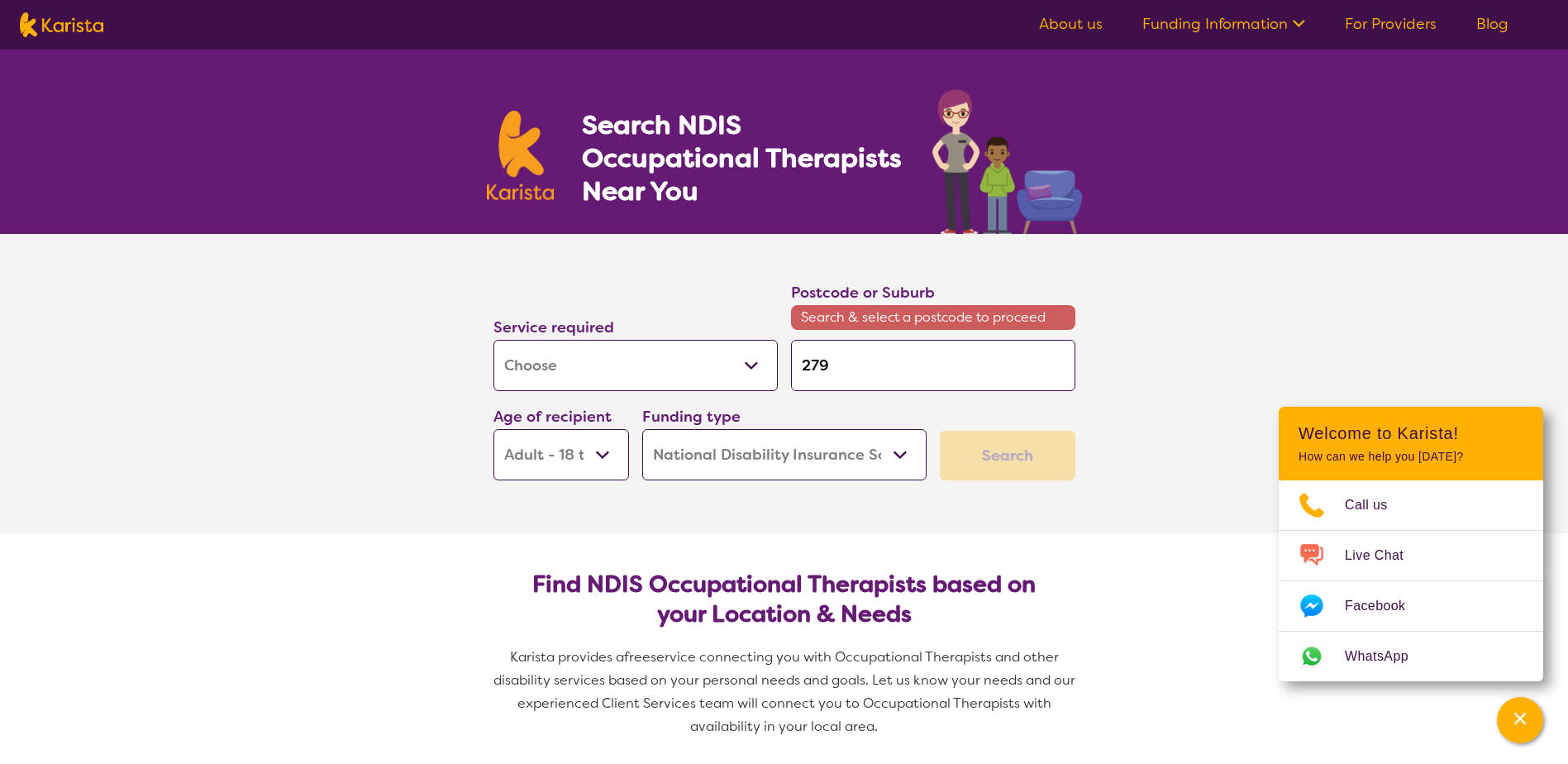
type input "27"
type input "2"
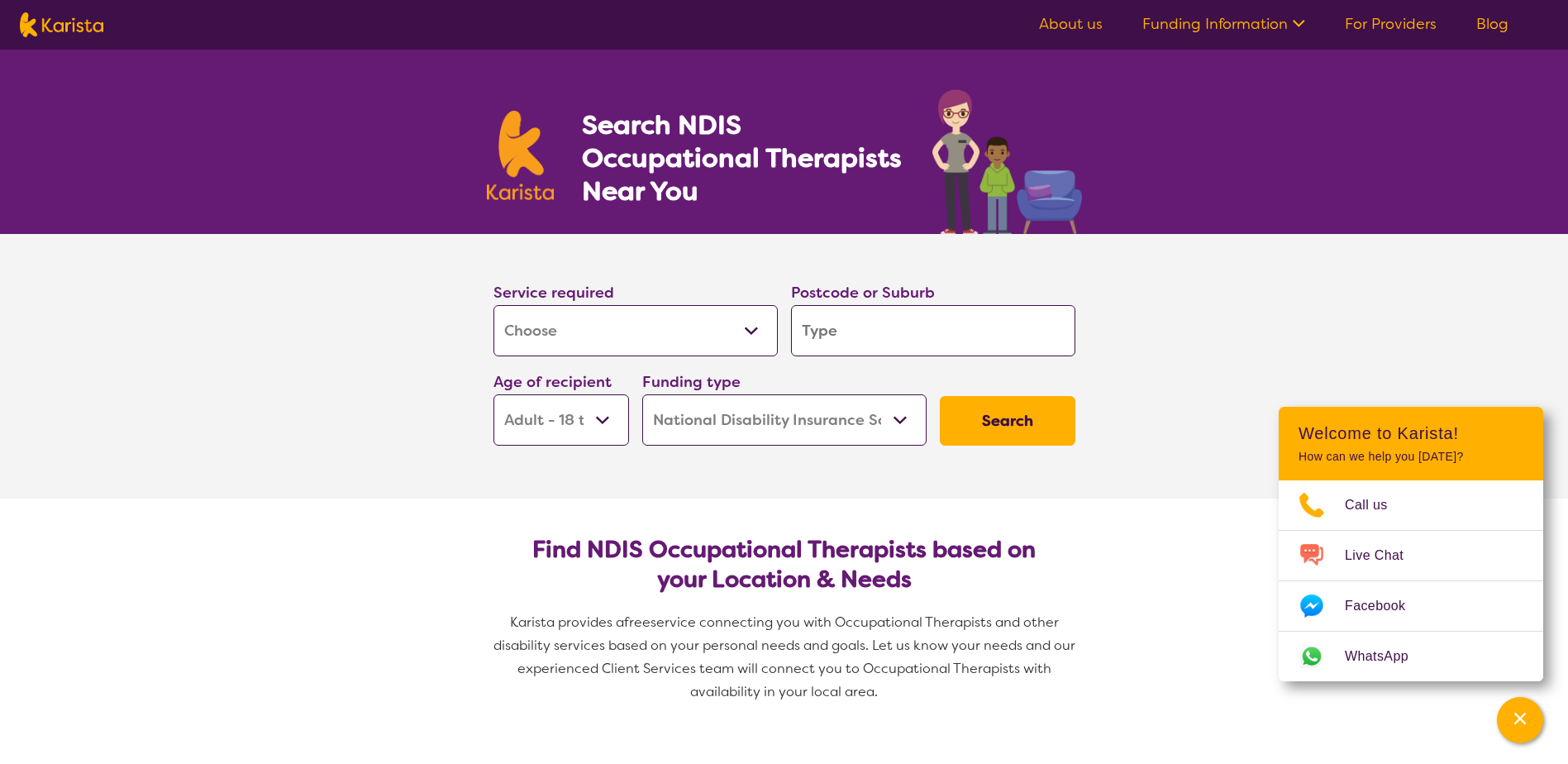
type input "B"
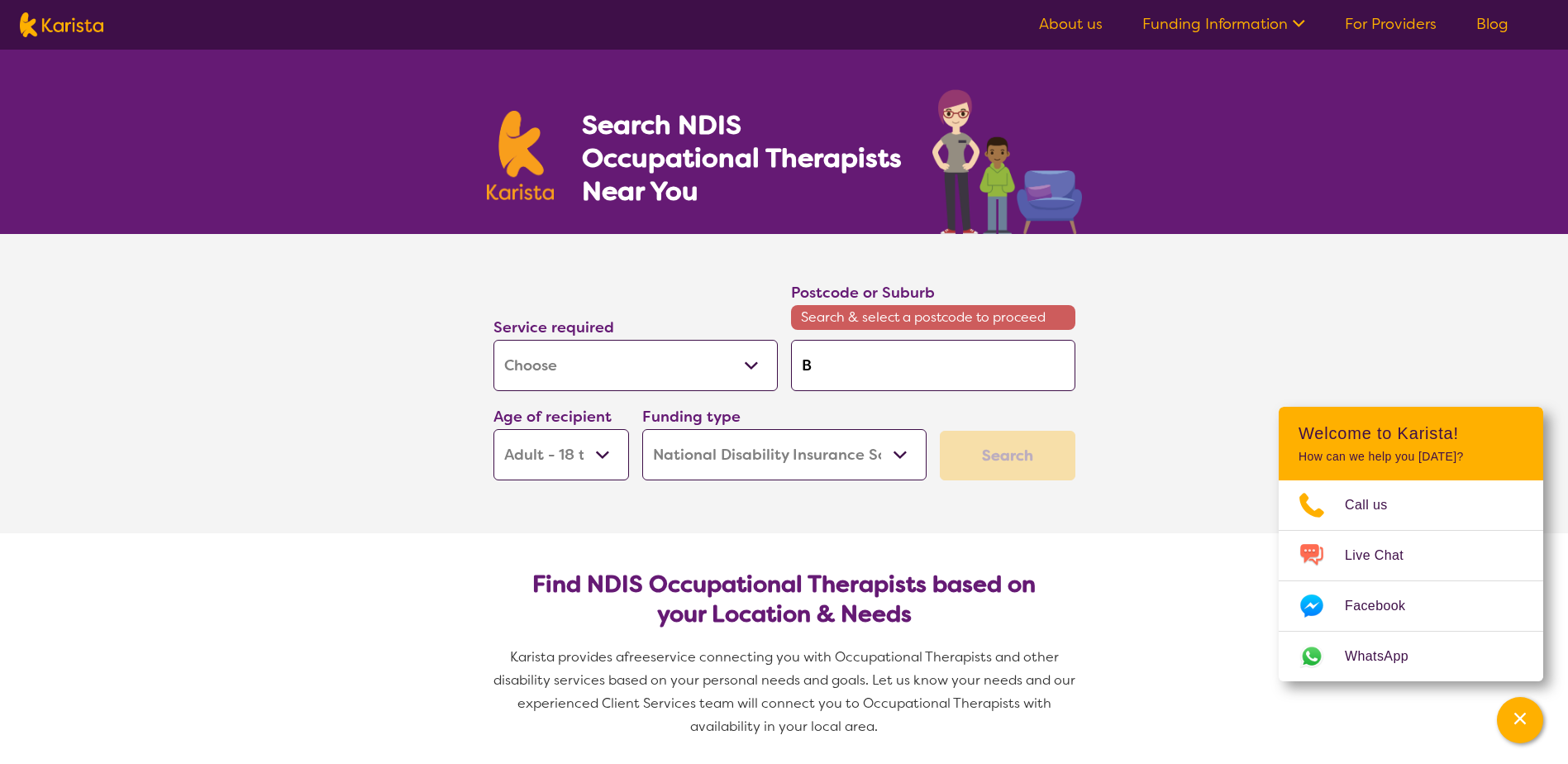
type input "Ba"
type input "Bat"
type input "Bath"
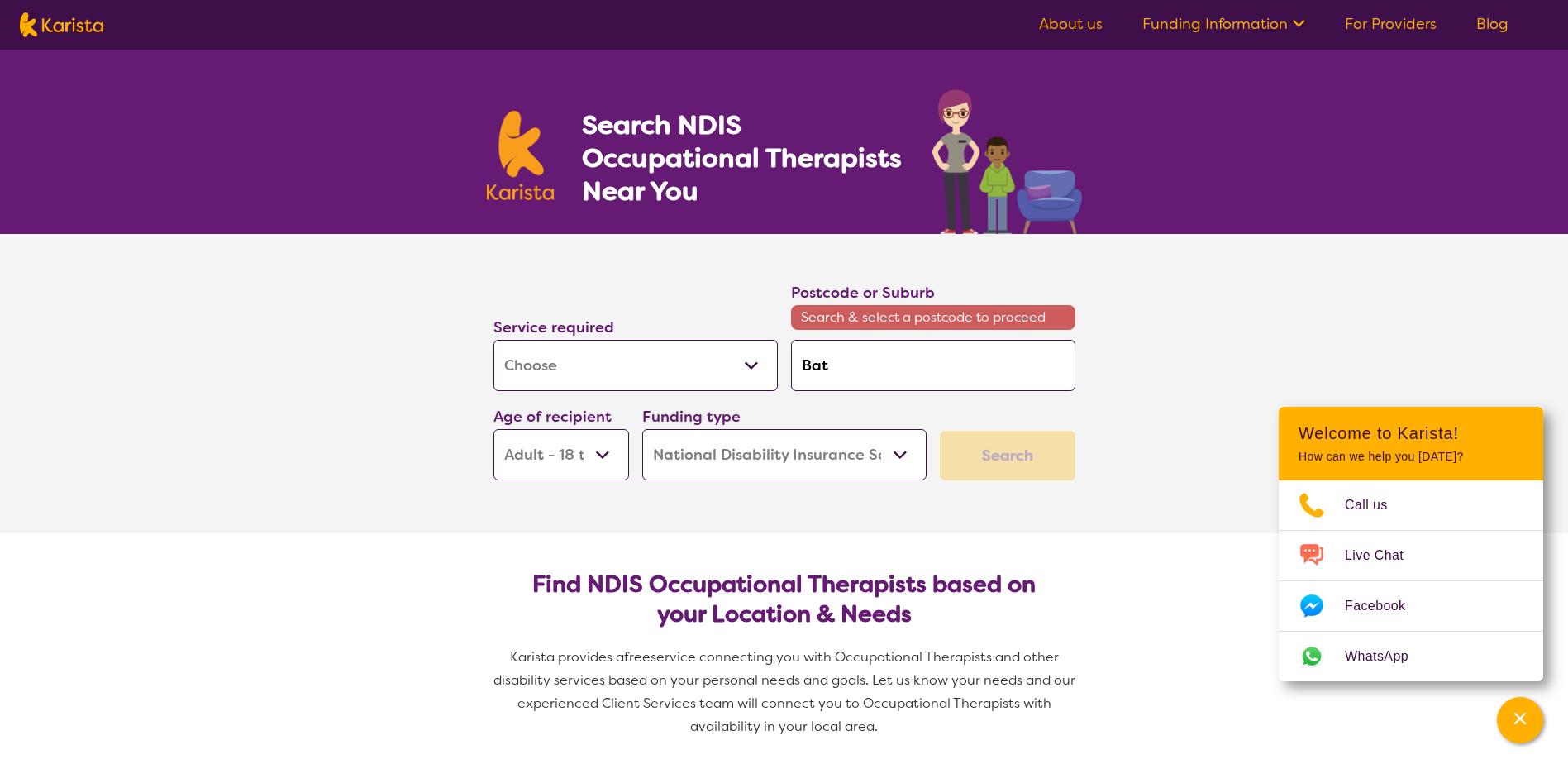
type input "Bath"
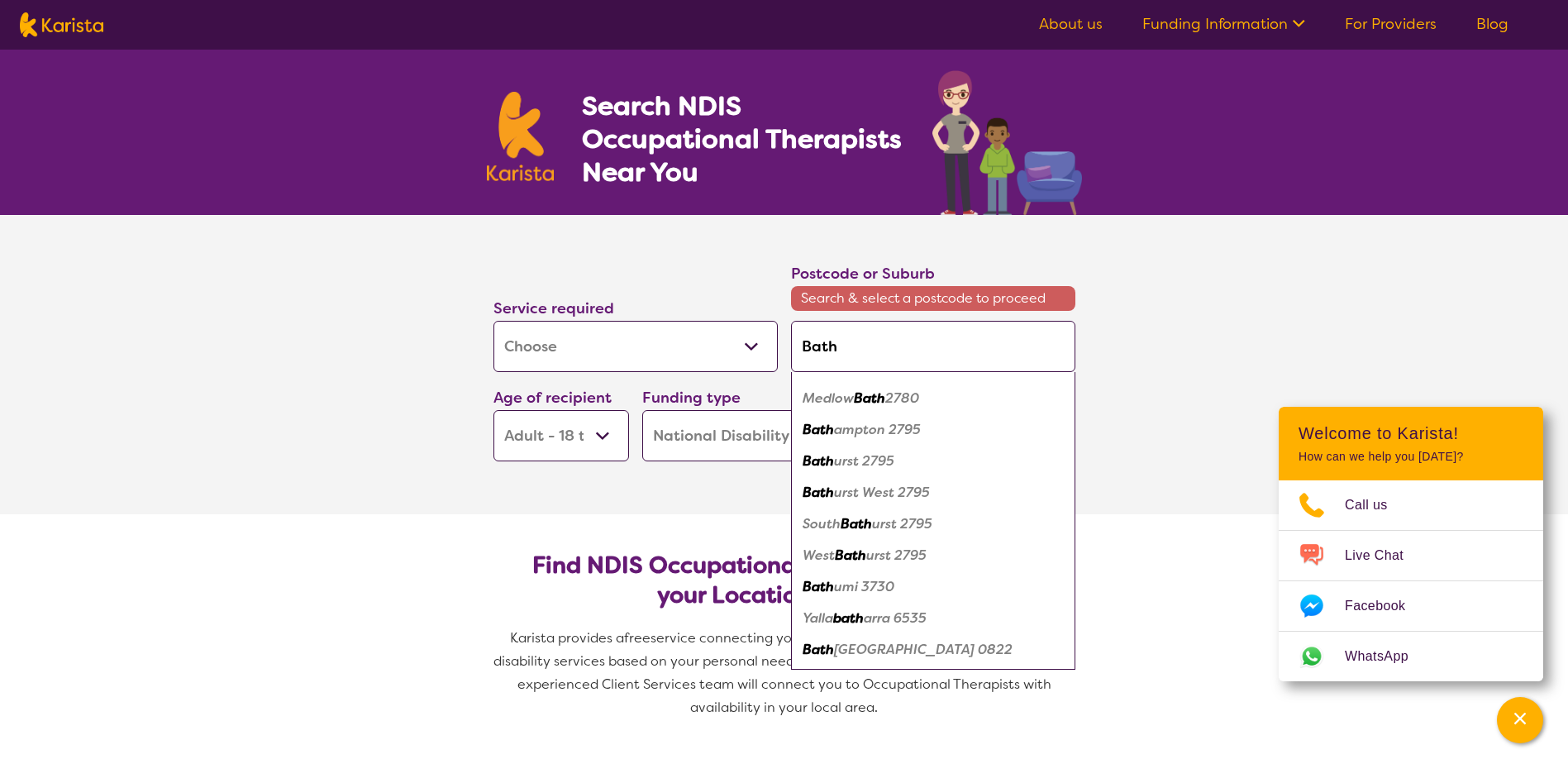
scroll to position [83, 0]
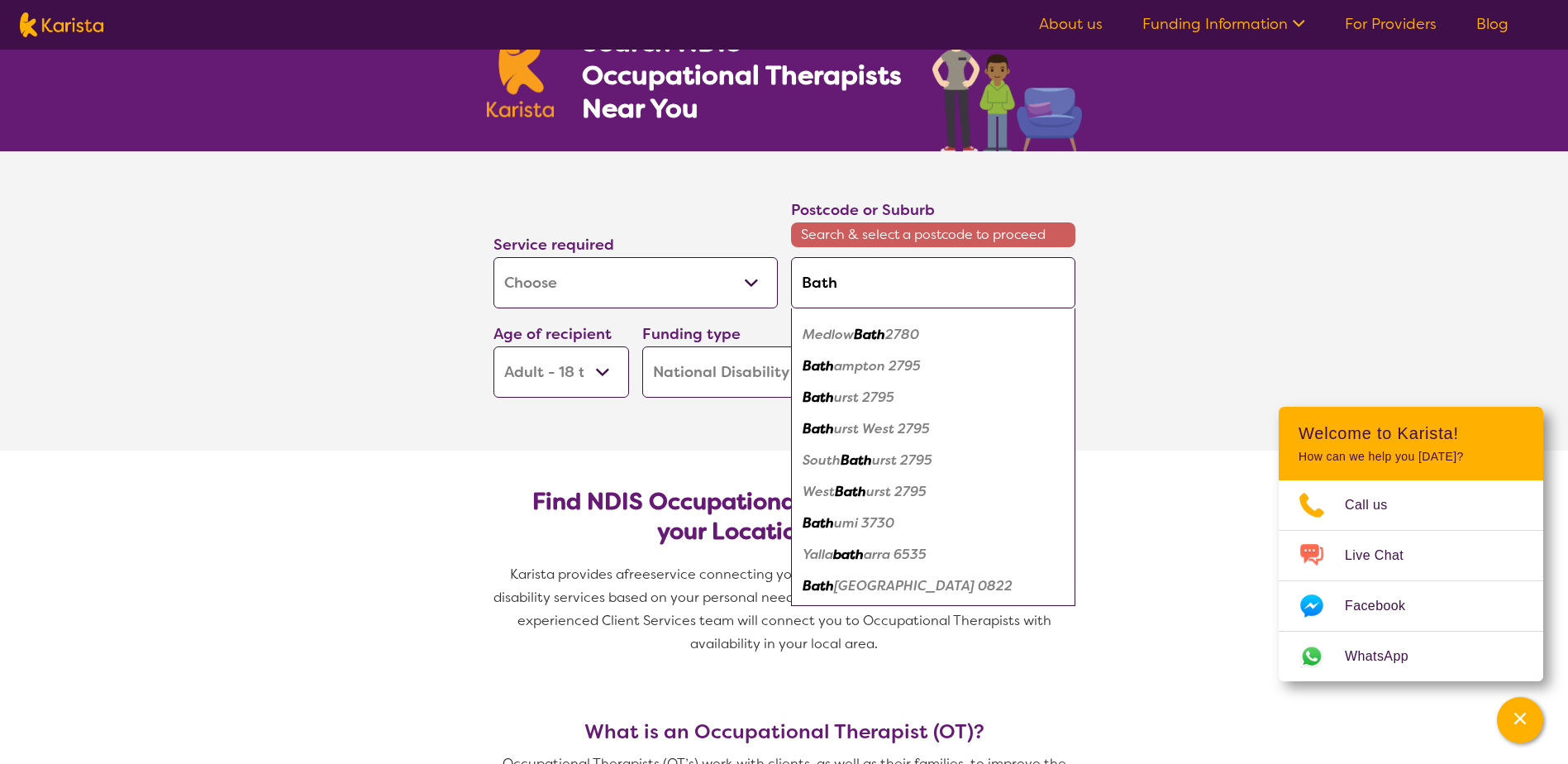
click at [828, 395] on em "Bath" at bounding box center [818, 397] width 32 height 18
type input "2795"
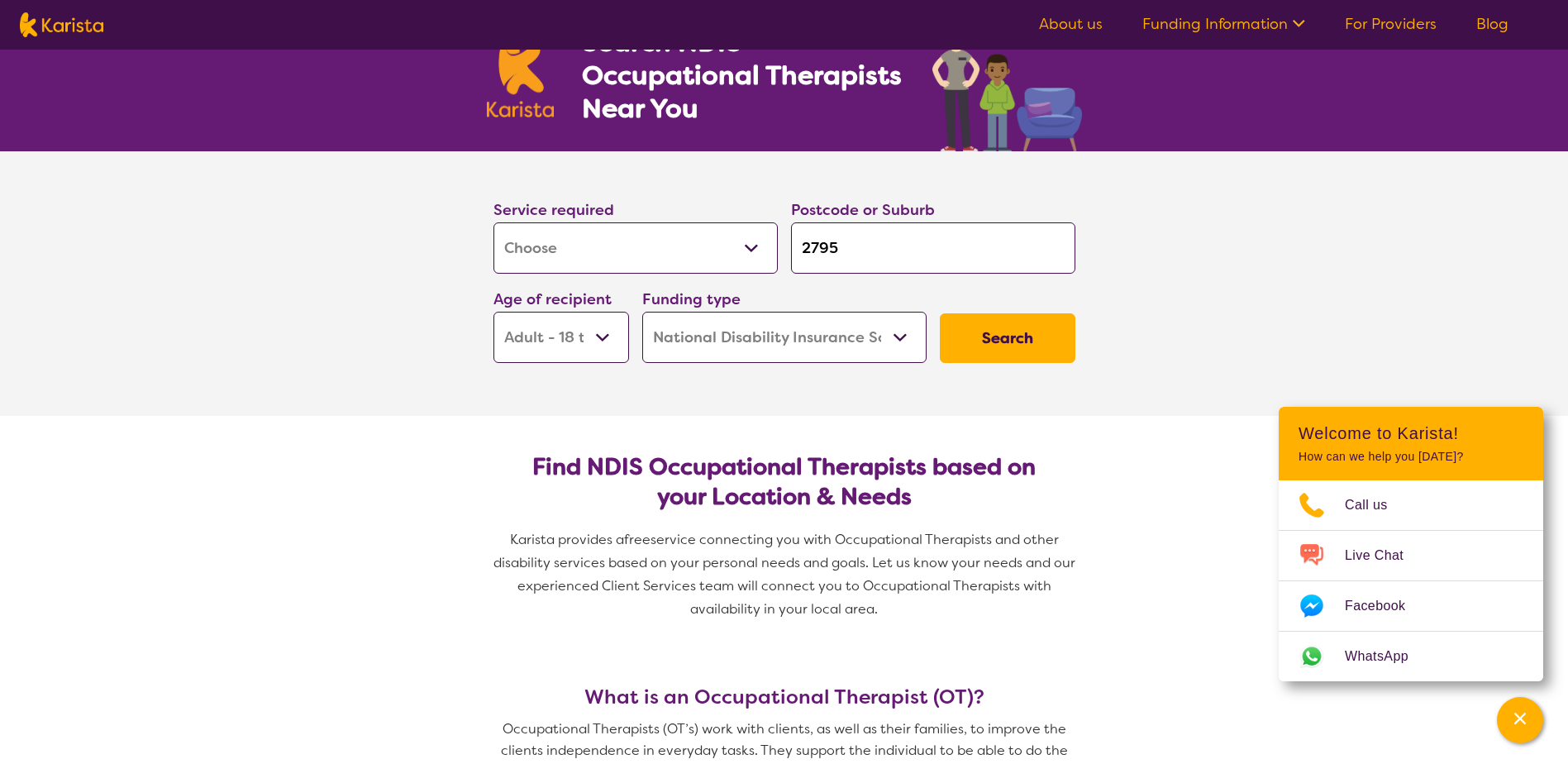
click at [1006, 336] on button "Search" at bounding box center [1008, 338] width 135 height 49
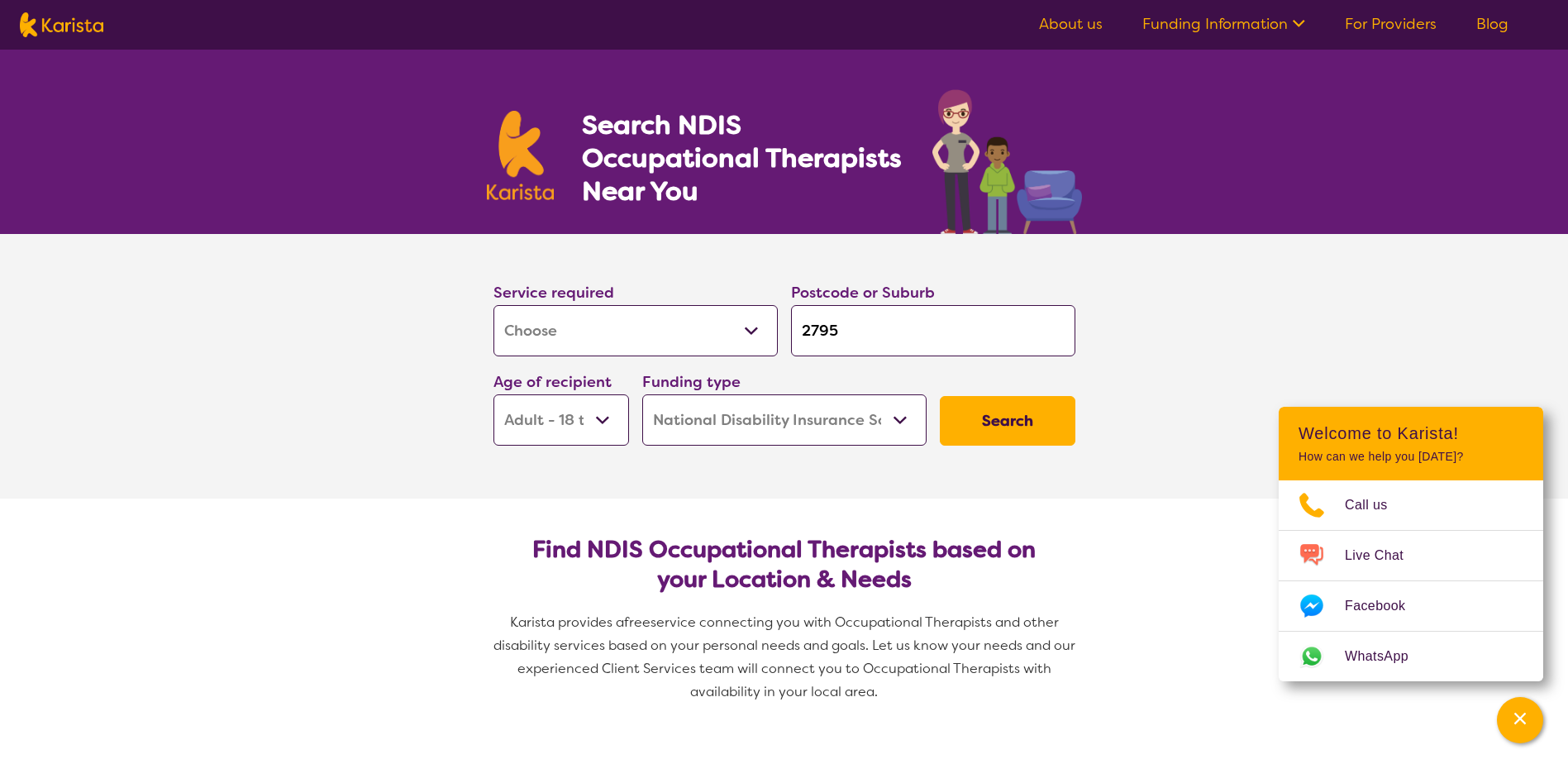
select select "by_score"
